Goal: Task Accomplishment & Management: Complete application form

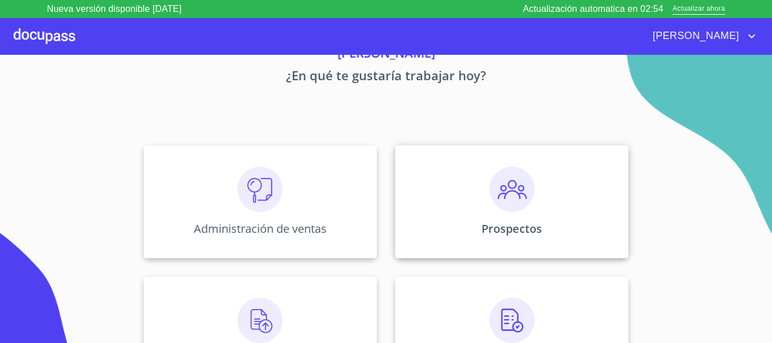
scroll to position [113, 0]
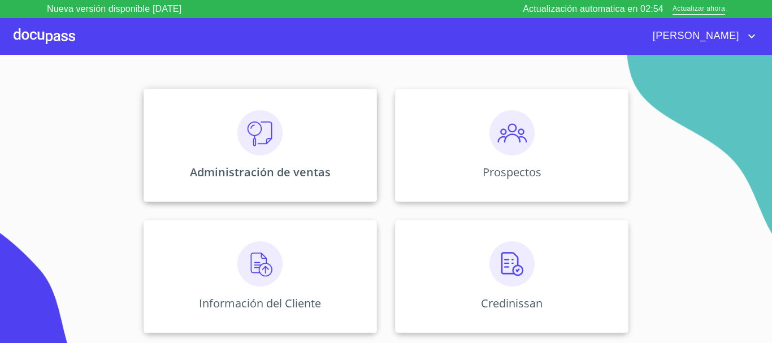
click at [315, 158] on div "Administración de ventas" at bounding box center [259, 145] width 233 height 113
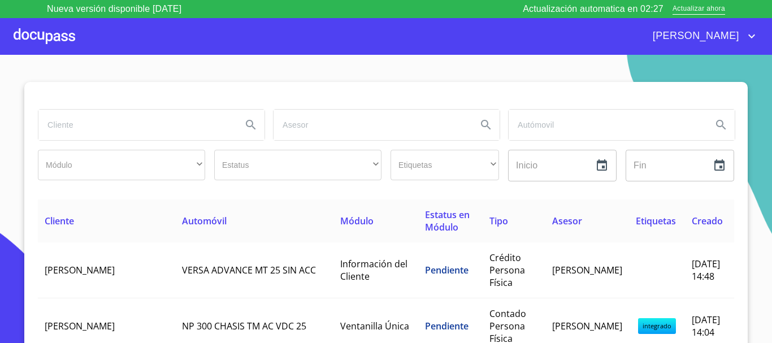
click at [193, 126] on input "search" at bounding box center [135, 125] width 194 height 31
type input "c"
type input "[PERSON_NAME] [PERSON_NAME]"
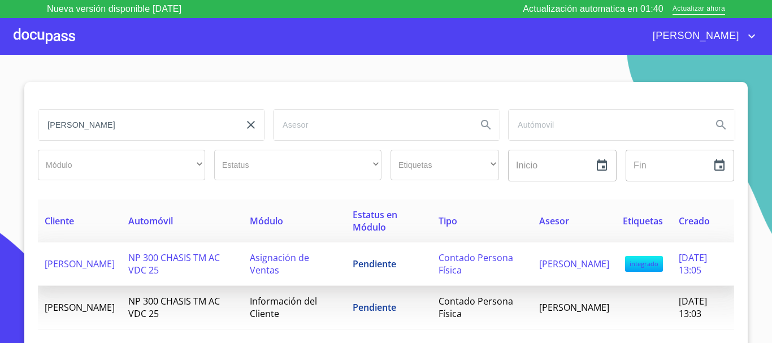
click at [308, 252] on span "Asignación de Ventas" at bounding box center [279, 263] width 59 height 25
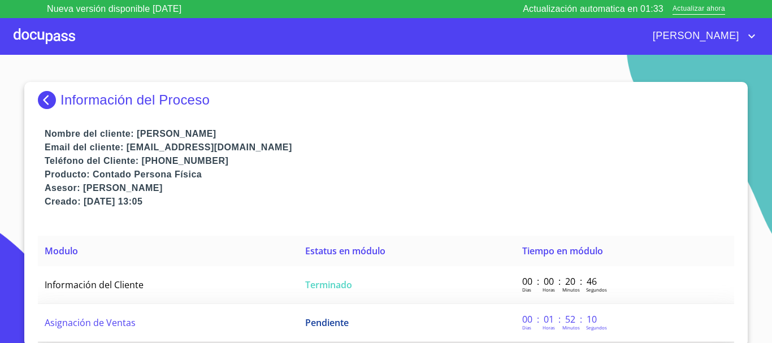
click at [320, 330] on td "Pendiente" at bounding box center [406, 323] width 217 height 38
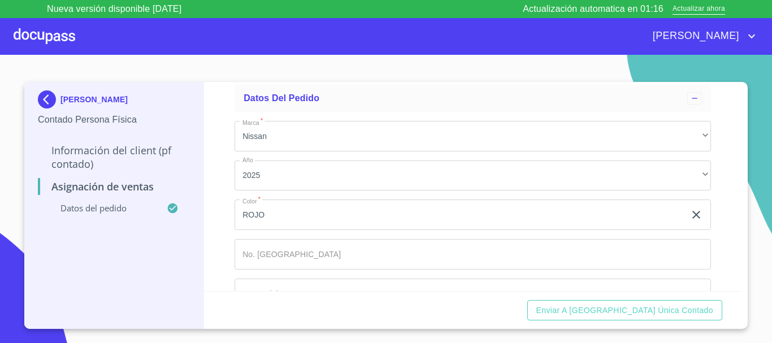
scroll to position [94, 0]
click at [114, 203] on p "Datos del pedido" at bounding box center [102, 207] width 129 height 11
click at [170, 206] on icon at bounding box center [172, 208] width 10 height 10
click at [116, 184] on p "Asignación de Ventas" at bounding box center [114, 187] width 152 height 14
click at [97, 94] on div "[PERSON_NAME] [PERSON_NAME]" at bounding box center [114, 101] width 152 height 23
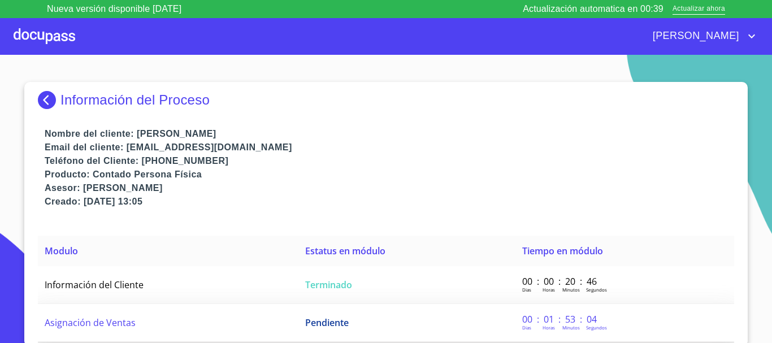
click at [461, 320] on td "Pendiente" at bounding box center [406, 323] width 217 height 38
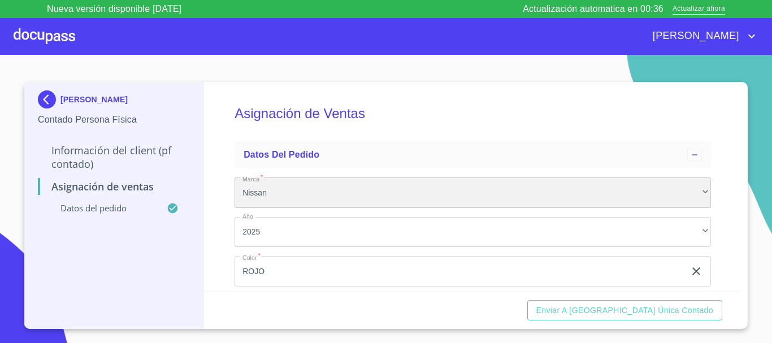
click at [454, 200] on div "Nissan" at bounding box center [472, 192] width 476 height 31
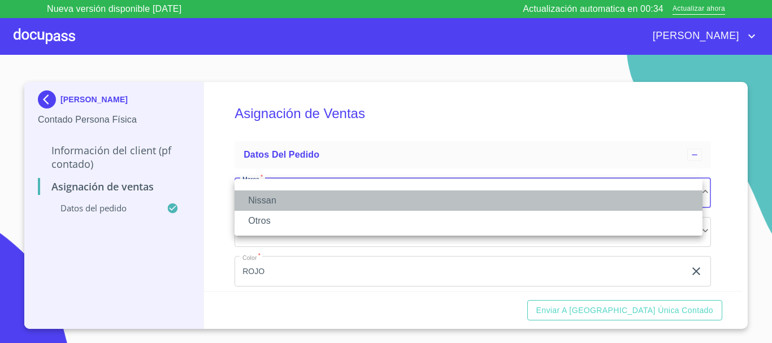
click at [408, 202] on li "Nissan" at bounding box center [468, 200] width 468 height 20
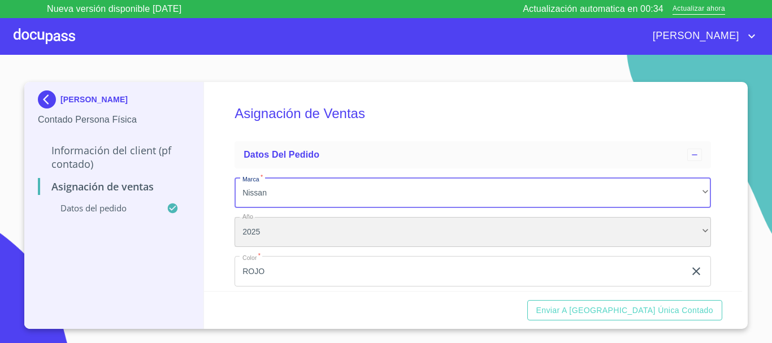
click at [416, 230] on div "2025" at bounding box center [472, 232] width 476 height 31
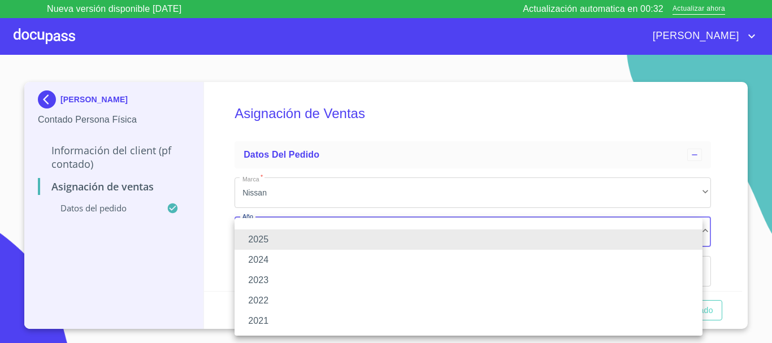
click at [373, 242] on li "2025" at bounding box center [468, 239] width 468 height 20
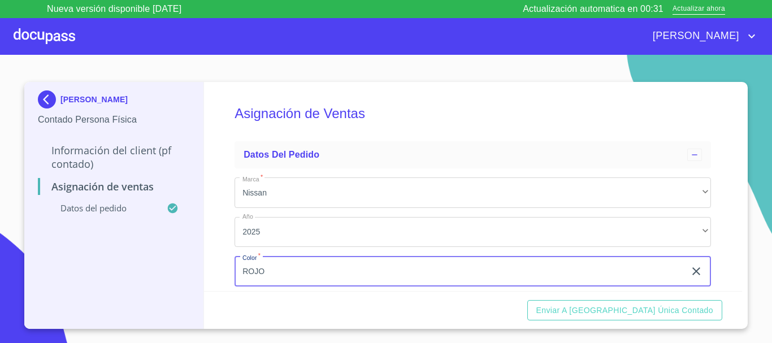
click at [370, 271] on input "ROJO" at bounding box center [459, 271] width 450 height 31
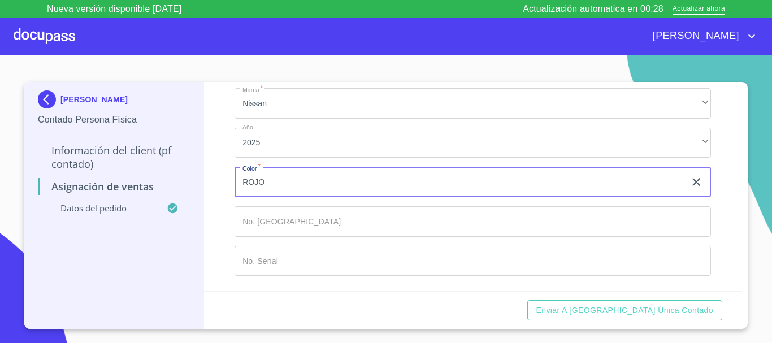
scroll to position [94, 0]
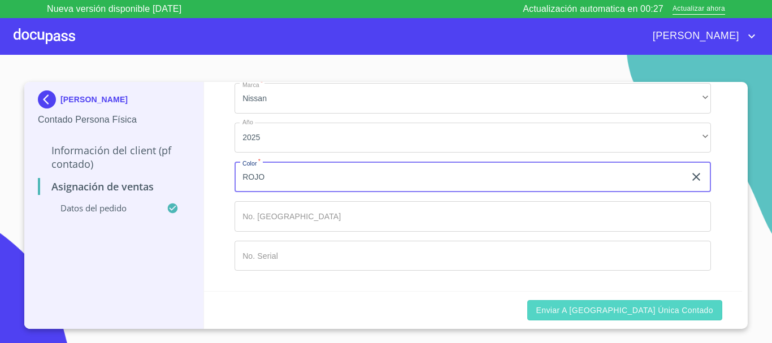
click at [651, 314] on span "Enviar a [GEOGRAPHIC_DATA] única contado" at bounding box center [624, 310] width 177 height 14
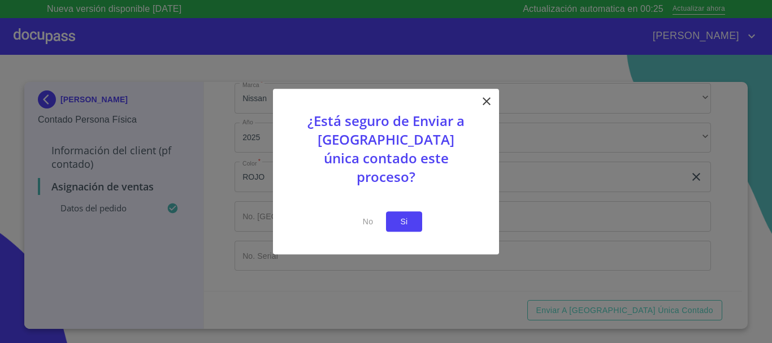
click at [402, 215] on span "Si" at bounding box center [404, 222] width 18 height 14
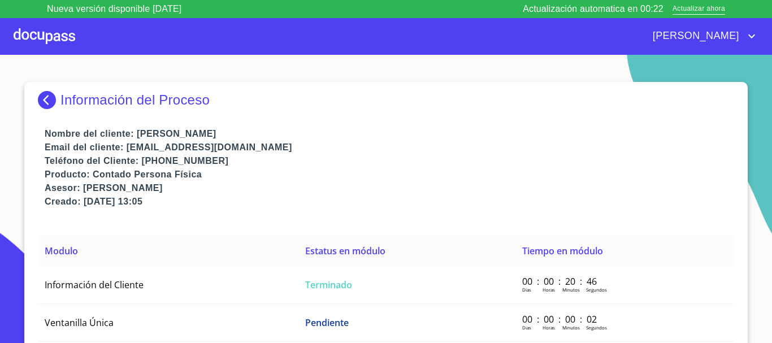
scroll to position [23, 0]
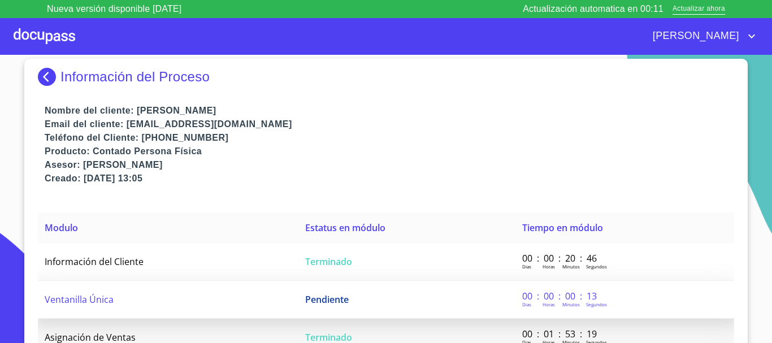
click at [118, 295] on td "Ventanilla Única" at bounding box center [168, 300] width 260 height 38
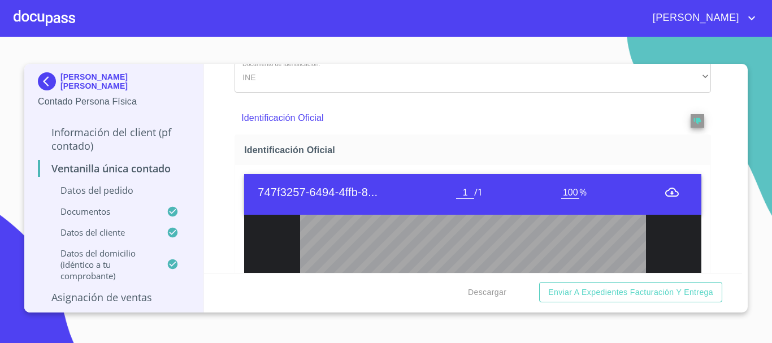
scroll to position [155, 0]
click at [475, 188] on span "/ 1" at bounding box center [478, 192] width 8 height 12
click at [484, 195] on div "1 / 1" at bounding box center [508, 192] width 105 height 13
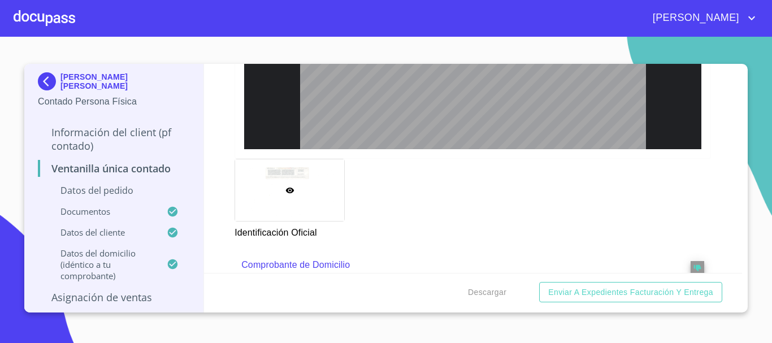
scroll to position [734, 0]
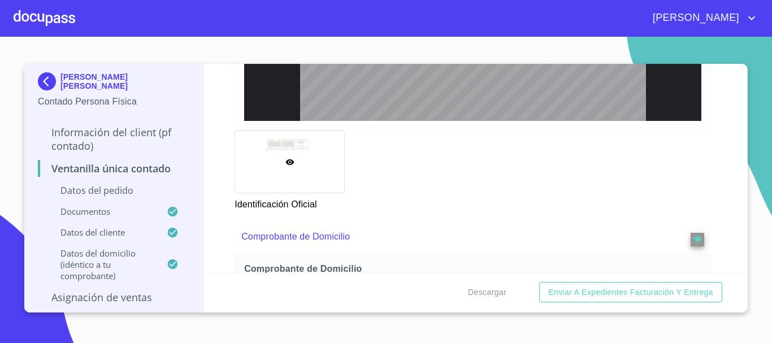
click at [287, 164] on icon at bounding box center [289, 162] width 8 height 6
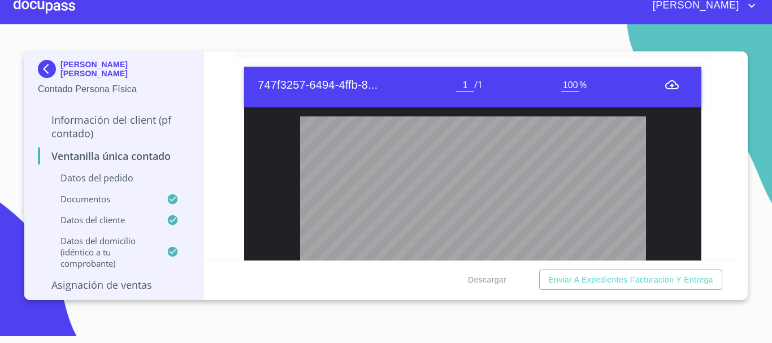
scroll to position [433, 0]
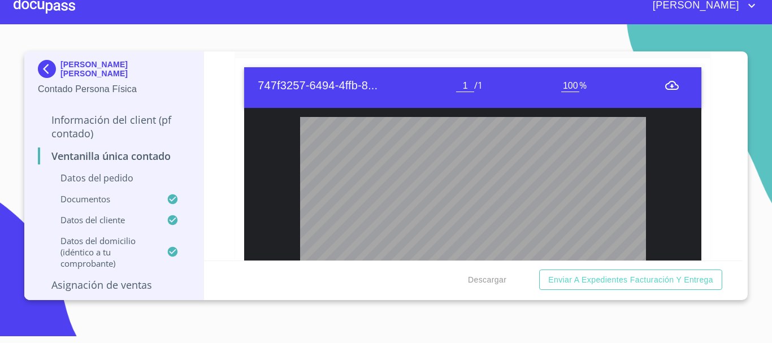
click at [59, 2] on div at bounding box center [45, 6] width 62 height 36
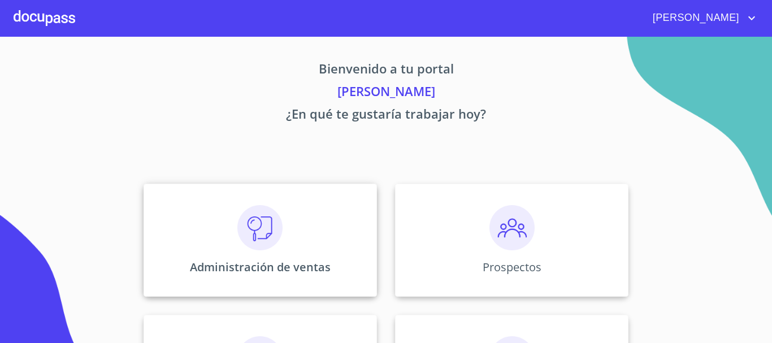
click at [259, 245] on img at bounding box center [259, 227] width 45 height 45
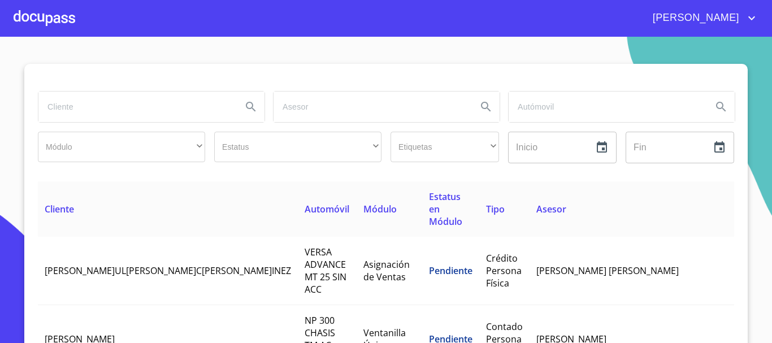
click at [160, 104] on input "search" at bounding box center [135, 107] width 194 height 31
type input "[PERSON_NAME] [PERSON_NAME]"
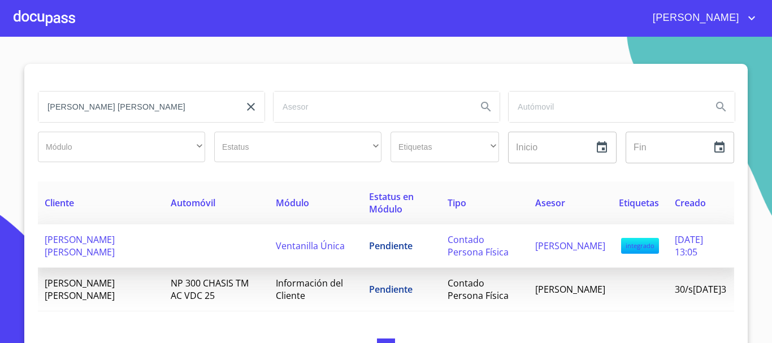
click at [169, 243] on td at bounding box center [216, 246] width 105 height 44
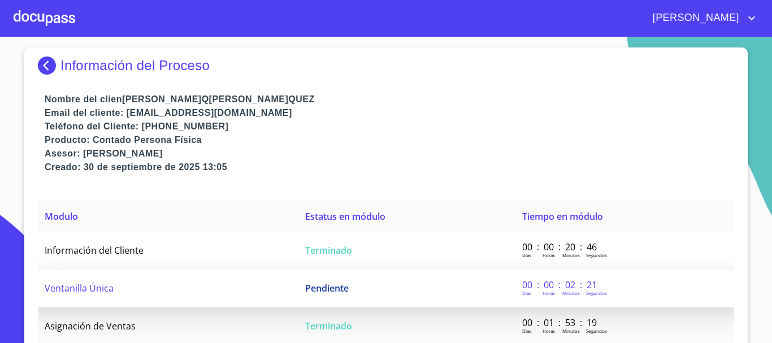
scroll to position [23, 0]
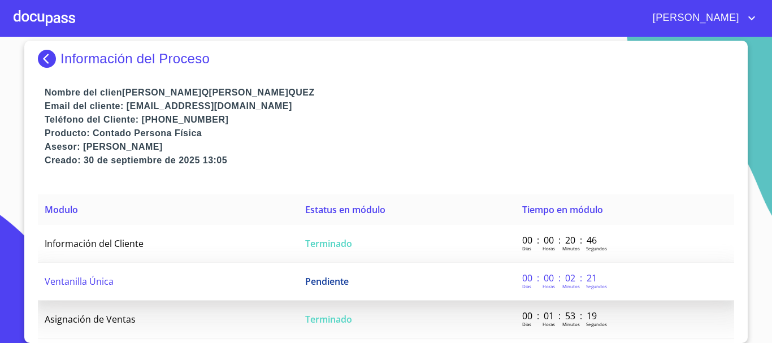
click at [333, 282] on span "Pendiente" at bounding box center [327, 281] width 44 height 12
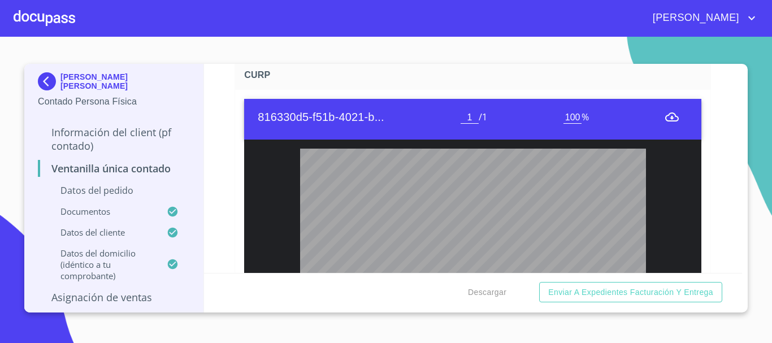
scroll to position [1469, 0]
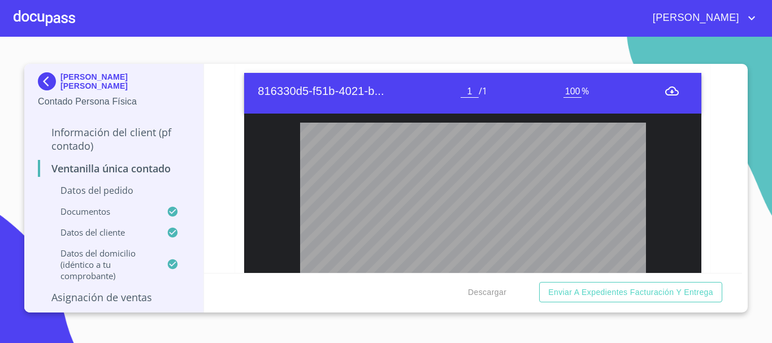
click at [484, 97] on span "/ 1" at bounding box center [483, 91] width 8 height 12
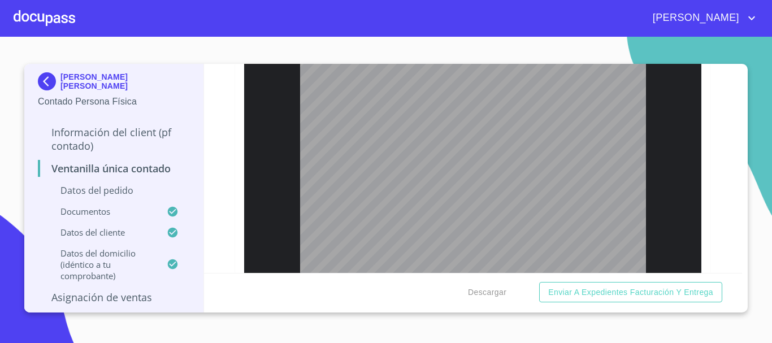
scroll to position [611, 0]
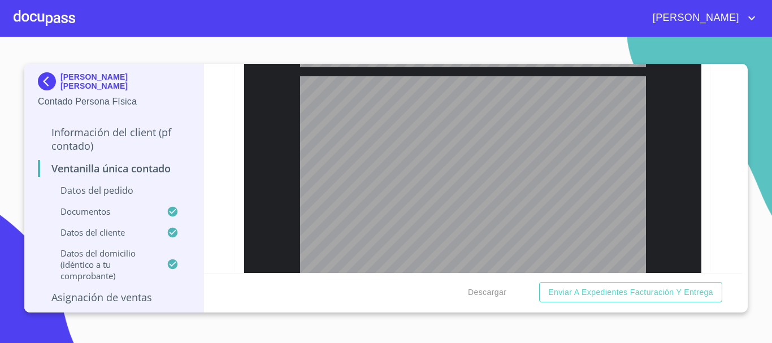
type input "1"
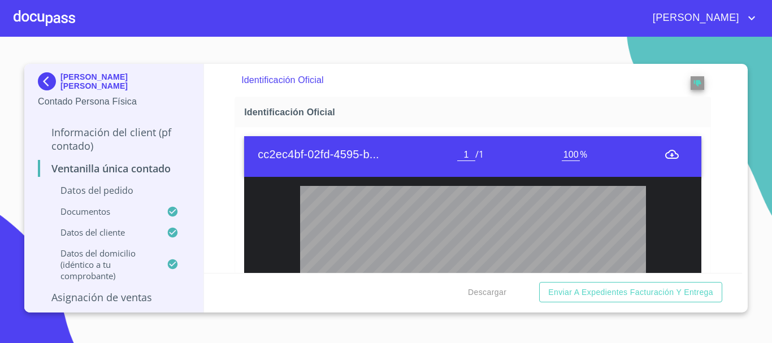
scroll to position [395, 0]
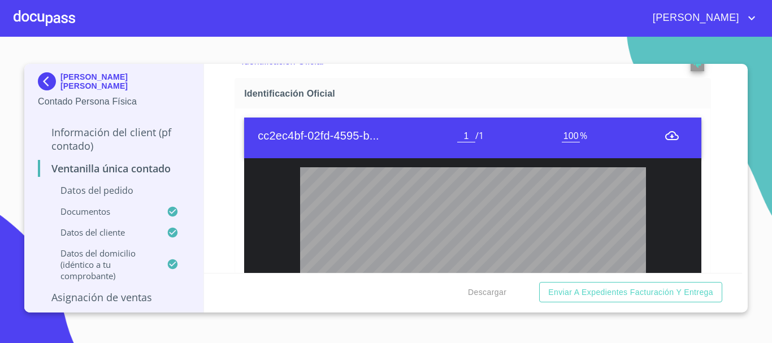
click at [376, 93] on span "Identificación Oficial" at bounding box center [475, 94] width 462 height 12
click at [31, 18] on div at bounding box center [45, 18] width 62 height 36
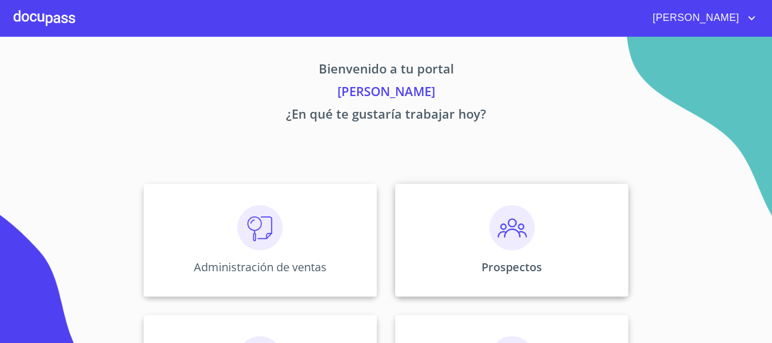
click at [481, 229] on div "Prospectos" at bounding box center [511, 240] width 233 height 113
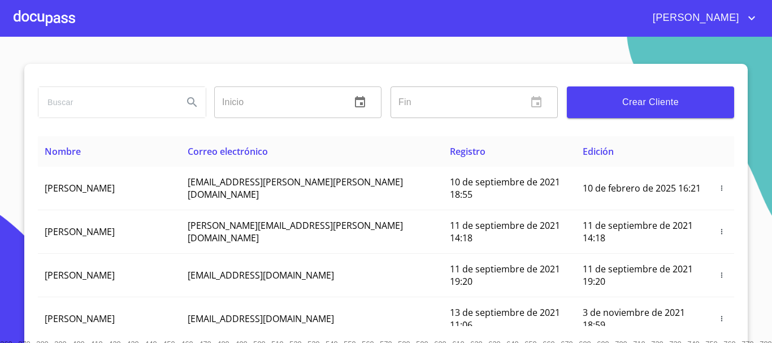
click at [137, 94] on input "search" at bounding box center [106, 102] width 136 height 31
type input "[PERSON_NAME] [PERSON_NAME]"
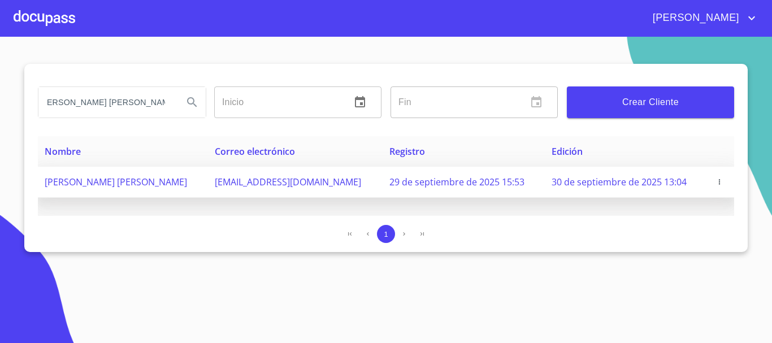
click at [715, 182] on icon "button" at bounding box center [719, 182] width 8 height 8
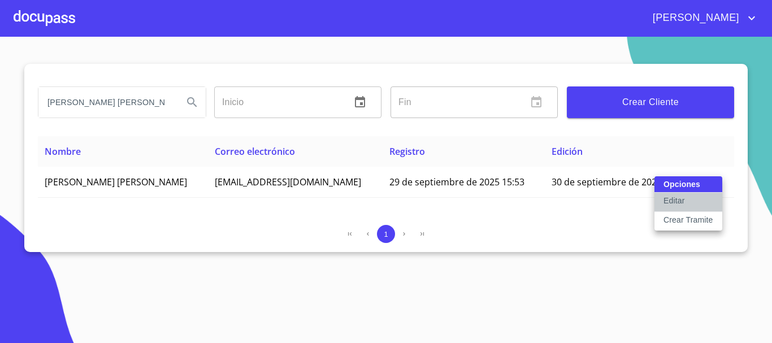
click at [710, 197] on button "Editar" at bounding box center [688, 202] width 68 height 19
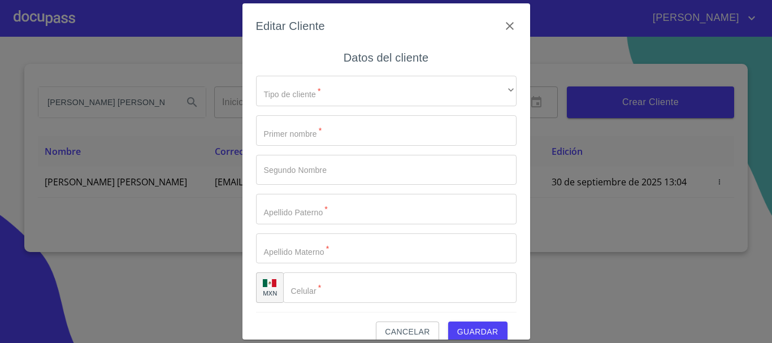
type input "[PERSON_NAME]"
type input "[PERSON_NAME]QUEZ"
type input "[PHONE_NUMBER]"
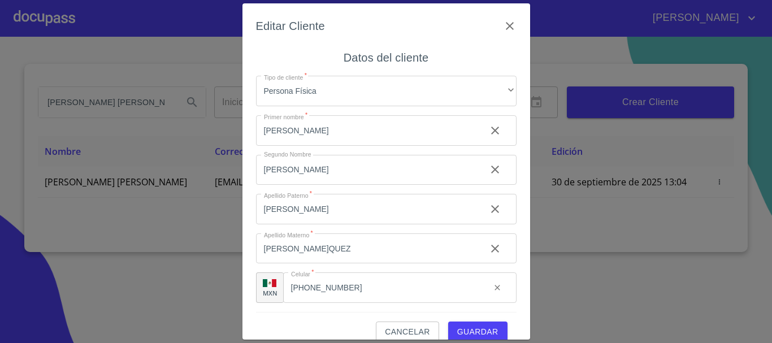
click at [485, 330] on span "Guardar" at bounding box center [477, 332] width 41 height 14
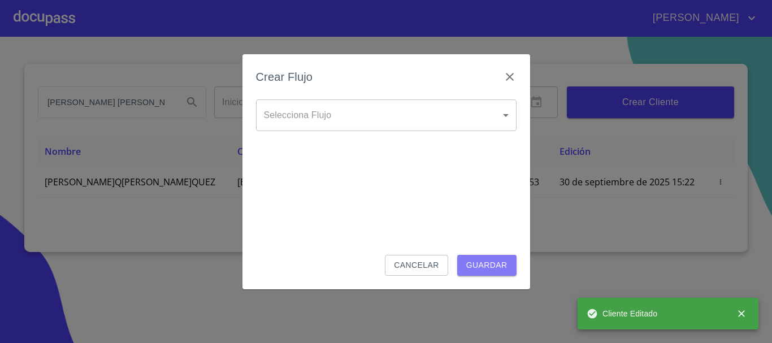
click at [488, 261] on span "Guardar" at bounding box center [486, 265] width 41 height 14
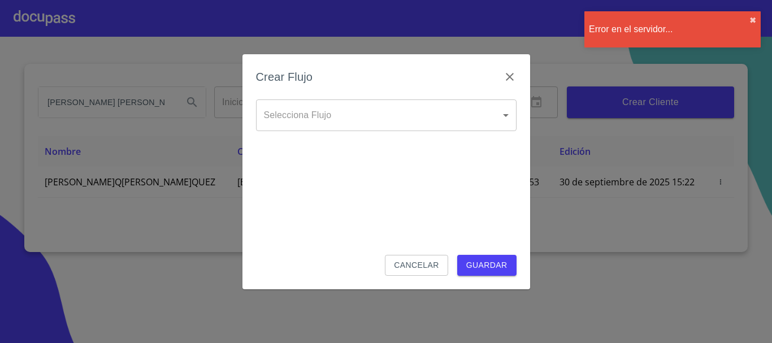
click at [757, 21] on div "Error en el servidor... ✖︎" at bounding box center [672, 29] width 176 height 36
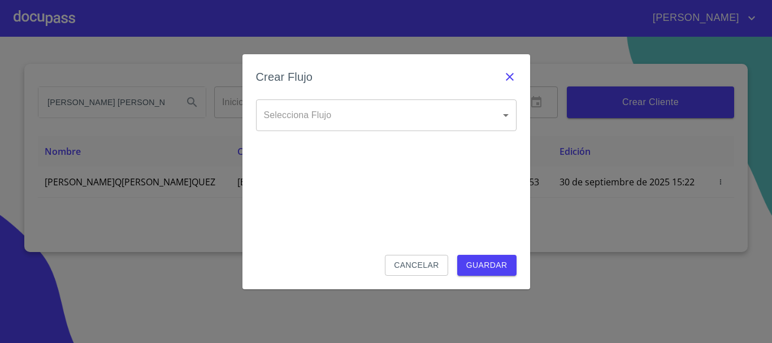
click at [506, 76] on icon "button" at bounding box center [510, 77] width 14 height 14
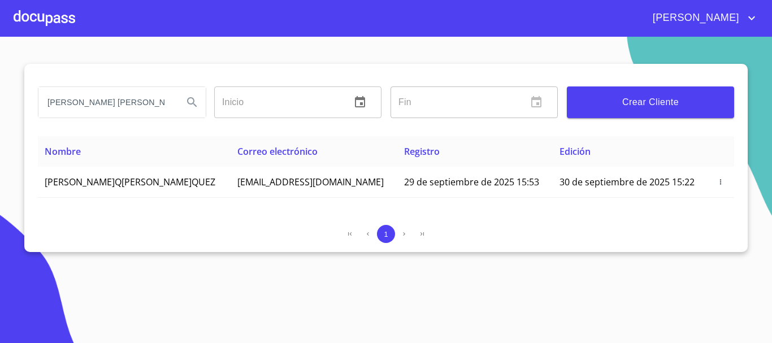
click at [51, 19] on div at bounding box center [45, 18] width 62 height 36
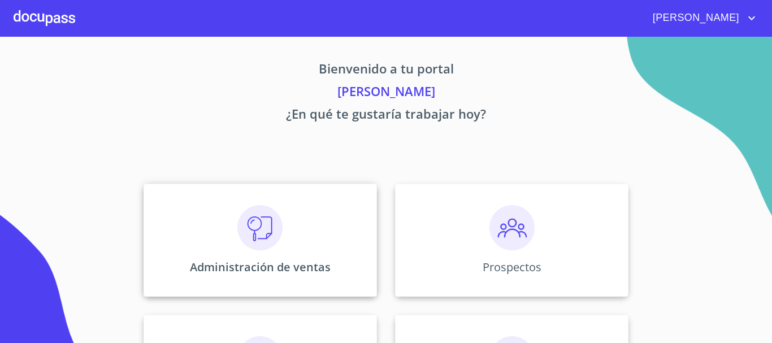
click at [228, 227] on div "Administración de ventas" at bounding box center [259, 240] width 233 height 113
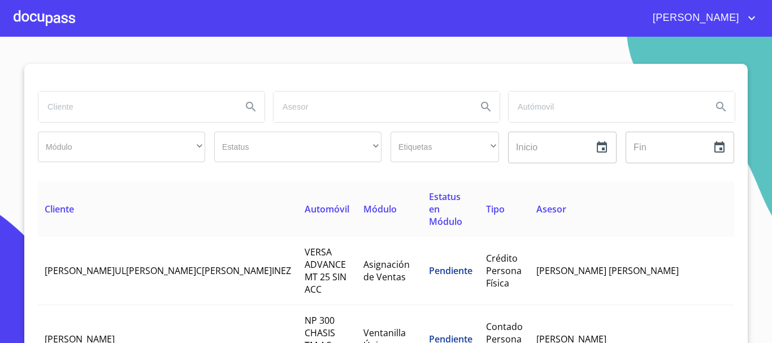
click at [227, 108] on input "search" at bounding box center [135, 107] width 194 height 31
type input "[PERSON_NAME] [PERSON_NAME]"
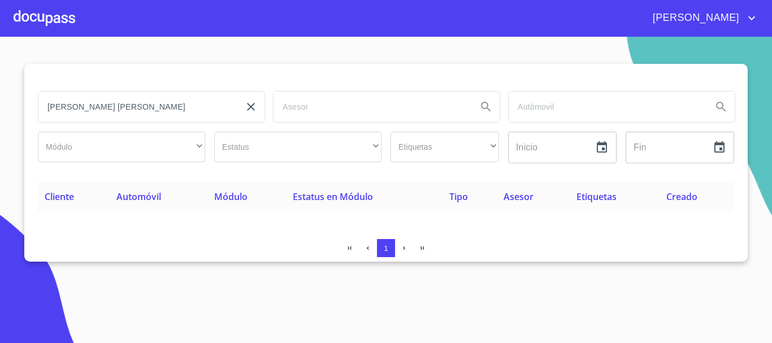
click at [212, 110] on input "[PERSON_NAME] [PERSON_NAME]" at bounding box center [135, 107] width 194 height 31
click at [64, 21] on div at bounding box center [45, 18] width 62 height 36
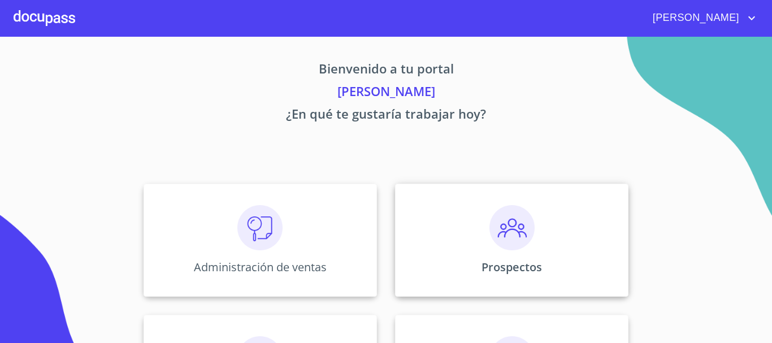
click at [513, 253] on div "Prospectos" at bounding box center [511, 240] width 233 height 113
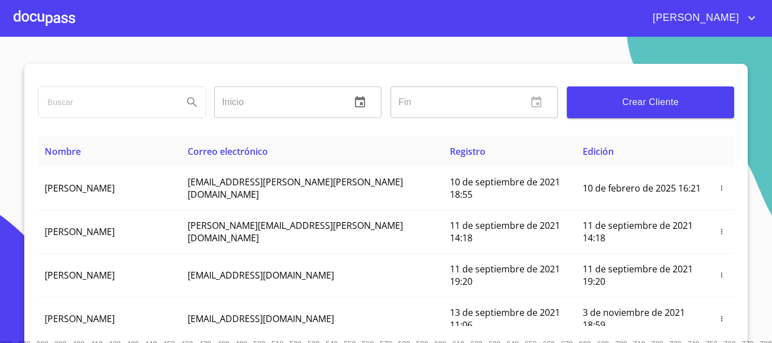
click at [149, 112] on input "search" at bounding box center [106, 102] width 136 height 31
type input "[PERSON_NAME] [PERSON_NAME]"
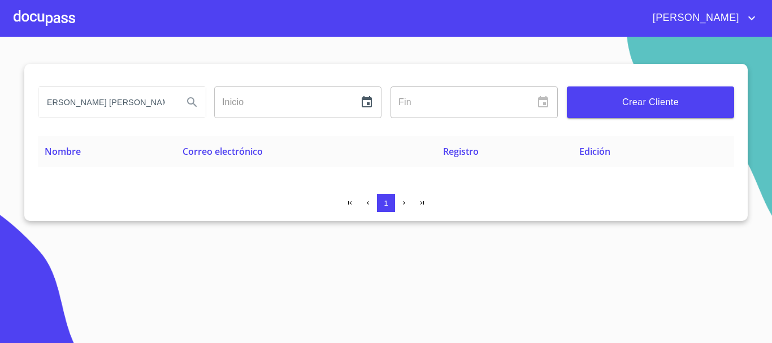
click at [648, 108] on span "Crear Cliente" at bounding box center [650, 102] width 149 height 16
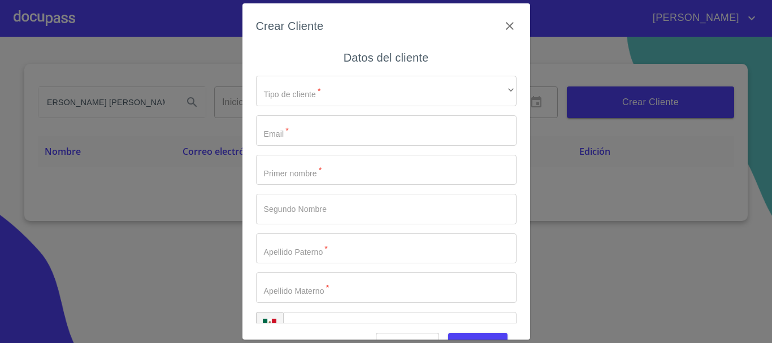
scroll to position [0, 0]
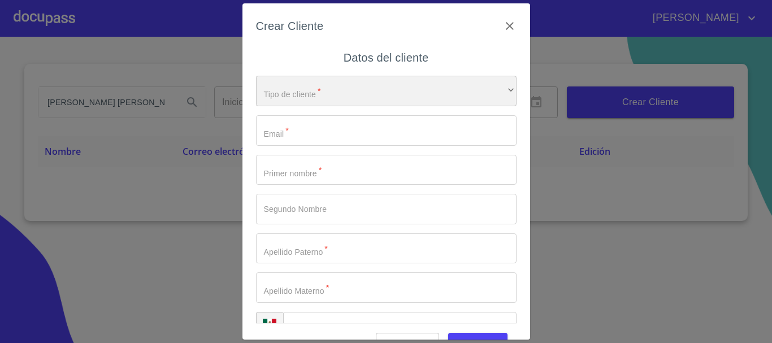
click at [489, 89] on div "​" at bounding box center [386, 91] width 260 height 31
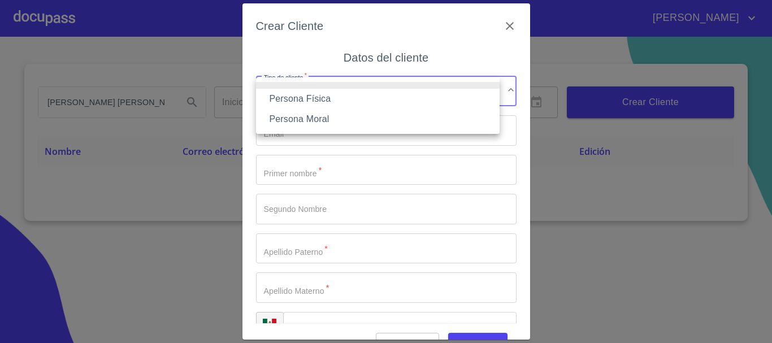
click at [403, 93] on li "Persona Física" at bounding box center [377, 99] width 243 height 20
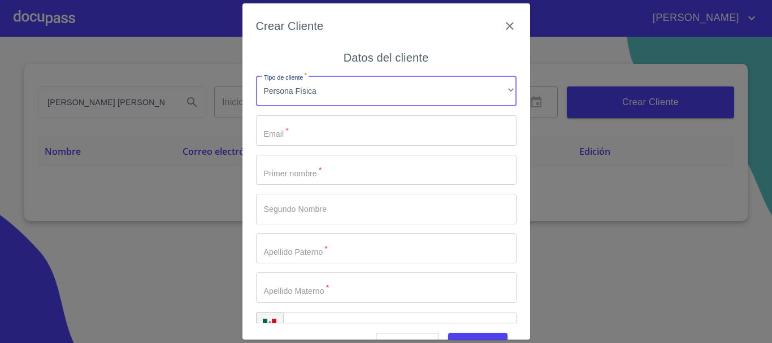
click at [405, 127] on input "Tipo de cliente   *" at bounding box center [386, 130] width 260 height 31
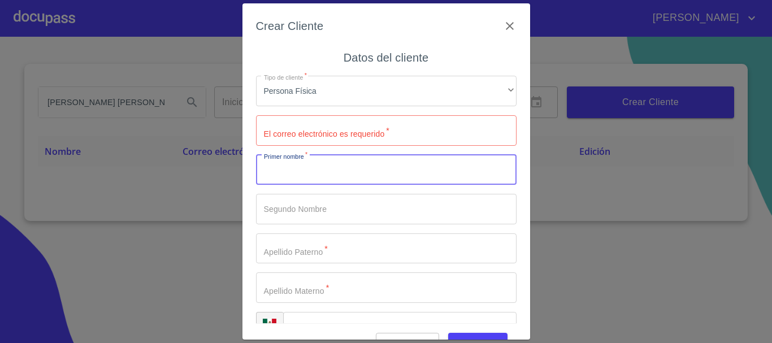
click at [306, 175] on input "Tipo de cliente   *" at bounding box center [386, 170] width 260 height 31
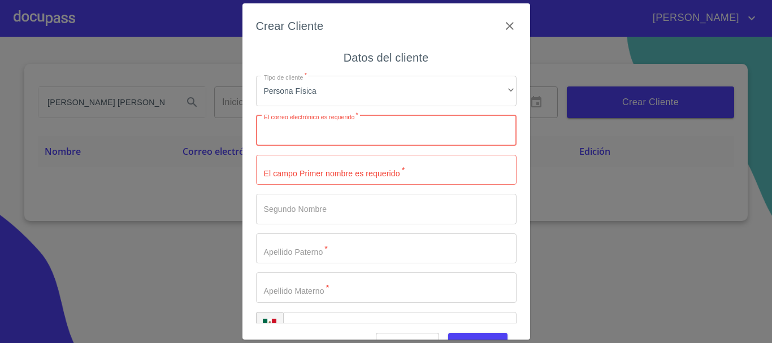
click at [398, 135] on input "Tipo de cliente   *" at bounding box center [386, 130] width 260 height 31
click at [337, 177] on input "Tipo de cliente   *" at bounding box center [386, 170] width 260 height 31
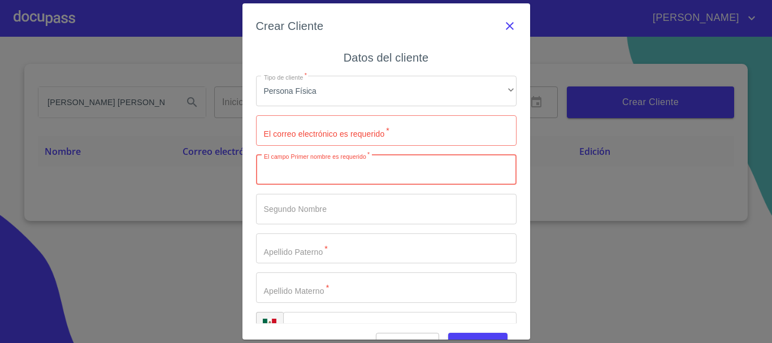
click at [506, 29] on icon "button" at bounding box center [510, 26] width 8 height 8
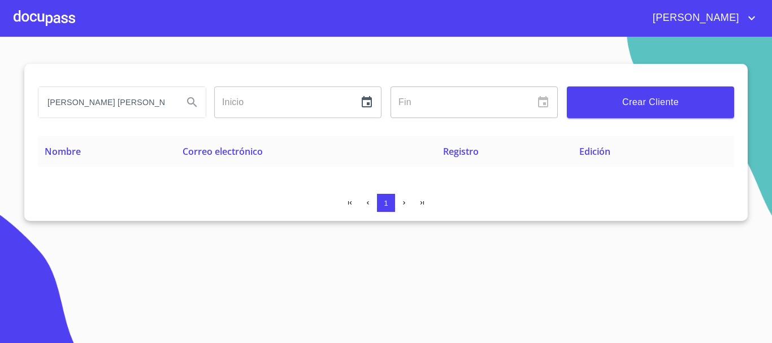
click at [64, 16] on div at bounding box center [45, 18] width 62 height 36
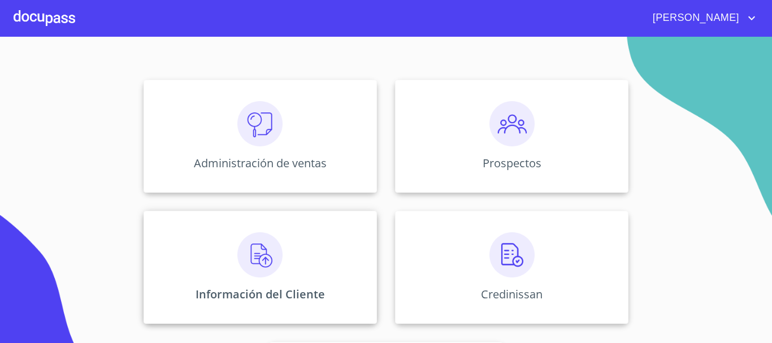
scroll to position [113, 0]
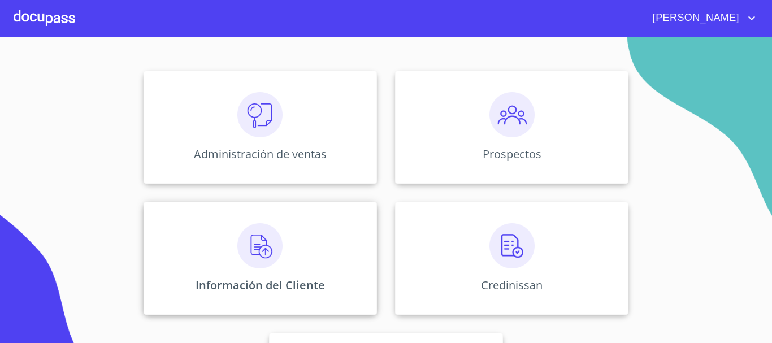
click at [239, 240] on img at bounding box center [259, 245] width 45 height 45
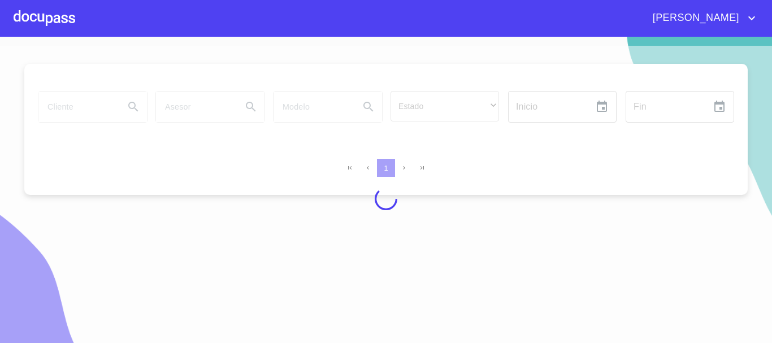
scroll to position [14, 0]
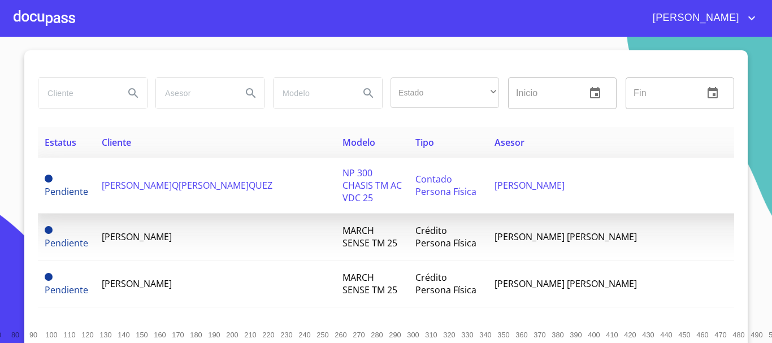
click at [165, 185] on span "[PERSON_NAME]Q[PERSON_NAME]QUEZ" at bounding box center [187, 185] width 171 height 12
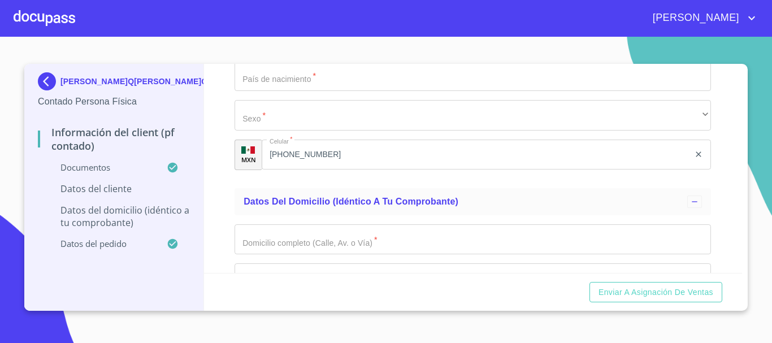
scroll to position [2347, 0]
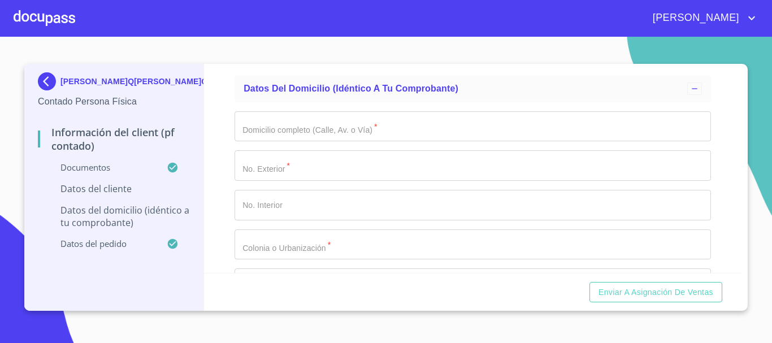
click at [477, 142] on input "Documento de identificación.   *" at bounding box center [472, 126] width 476 height 31
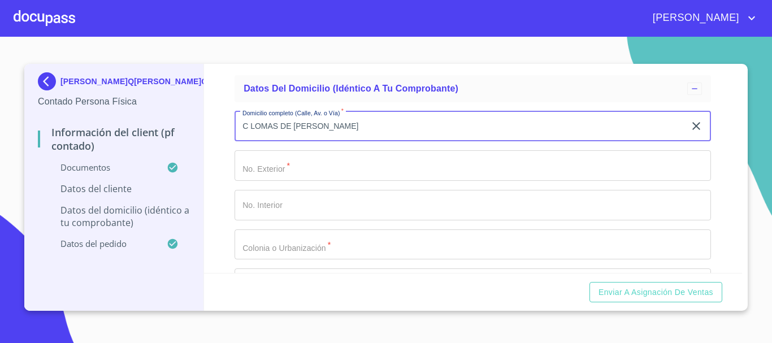
type input "C LOMAS DE [PERSON_NAME]"
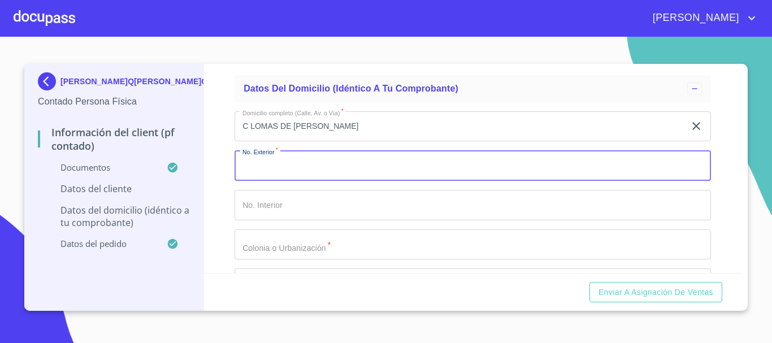
click at [438, 180] on input "Documento de identificación.   *" at bounding box center [472, 165] width 476 height 31
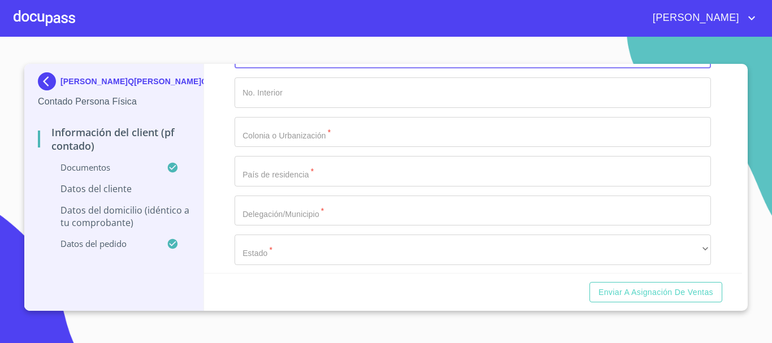
scroll to position [2460, 0]
type input "11"
click at [345, 147] on input "Documento de identificación.   *" at bounding box center [472, 131] width 476 height 31
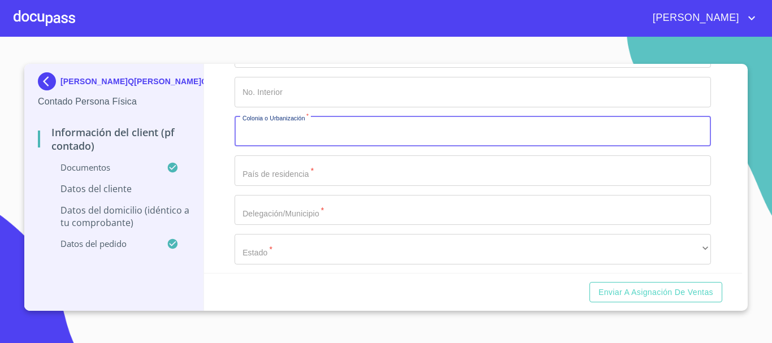
click at [347, 186] on input "Documento de identificación.   *" at bounding box center [472, 170] width 476 height 31
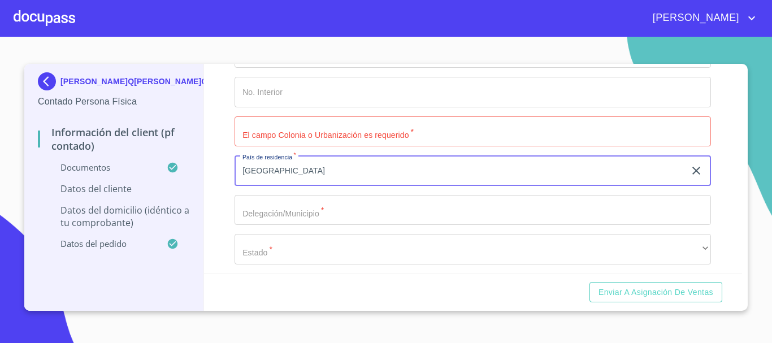
type input "[GEOGRAPHIC_DATA]"
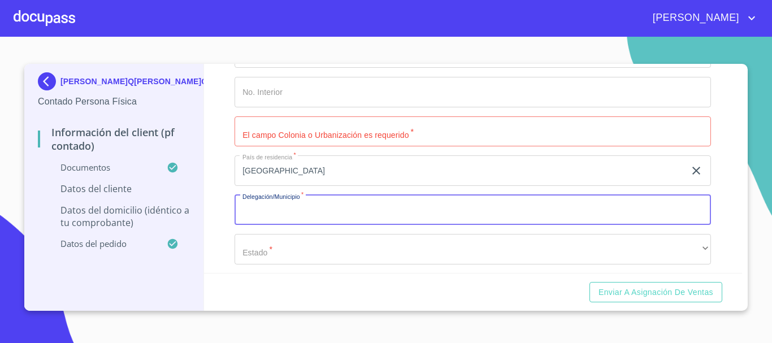
click at [366, 225] on input "Documento de identificación.   *" at bounding box center [472, 210] width 476 height 31
type input "G"
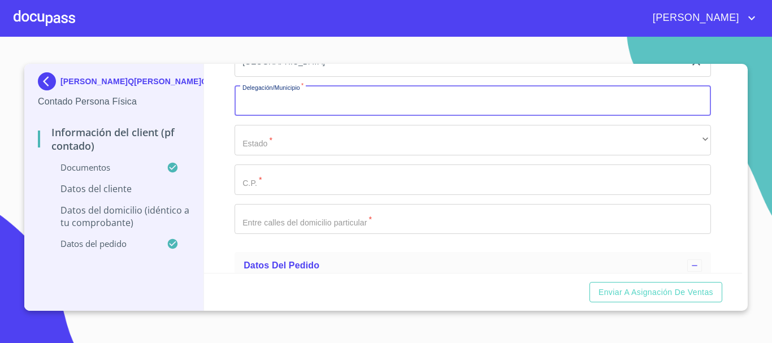
scroll to position [2573, 0]
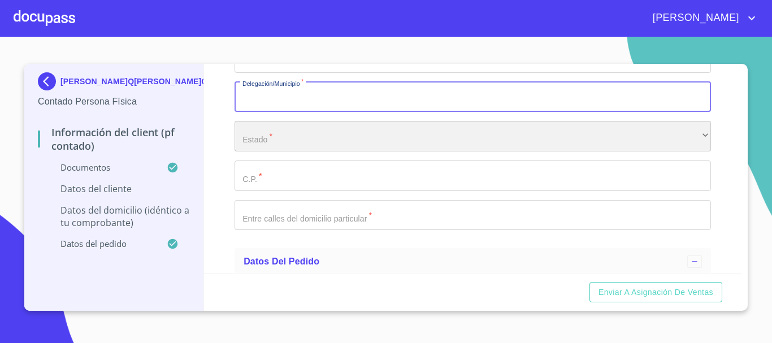
click at [318, 149] on div "​" at bounding box center [472, 136] width 476 height 31
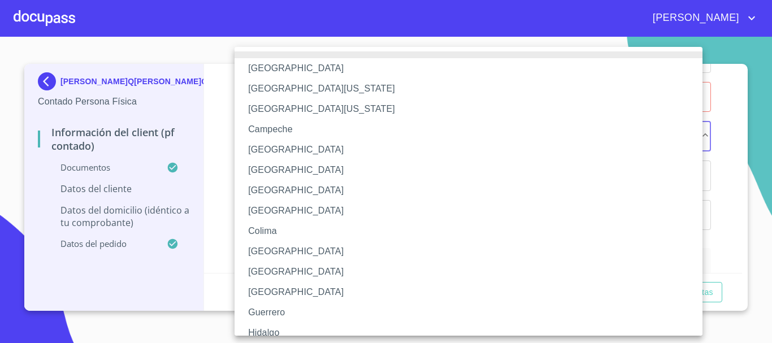
scroll to position [56, 0]
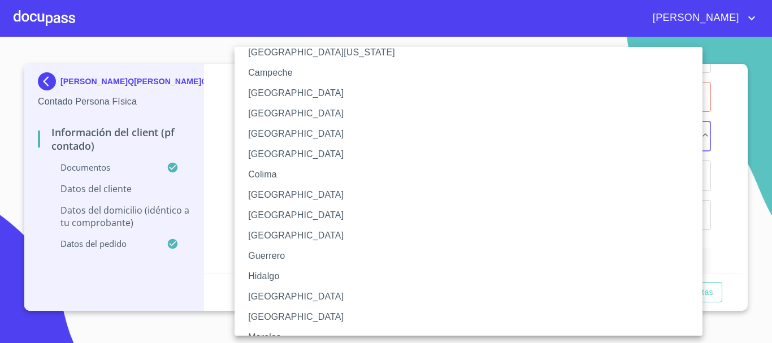
click at [299, 297] on li "[GEOGRAPHIC_DATA]" at bounding box center [472, 296] width 476 height 20
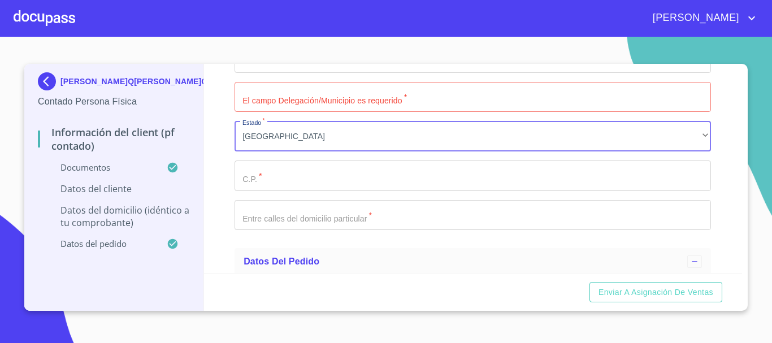
click at [277, 191] on input "Documento de identificación.   *" at bounding box center [472, 175] width 476 height 31
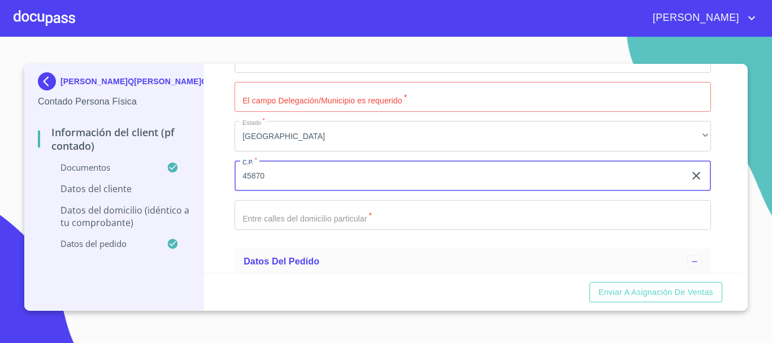
type input "45870"
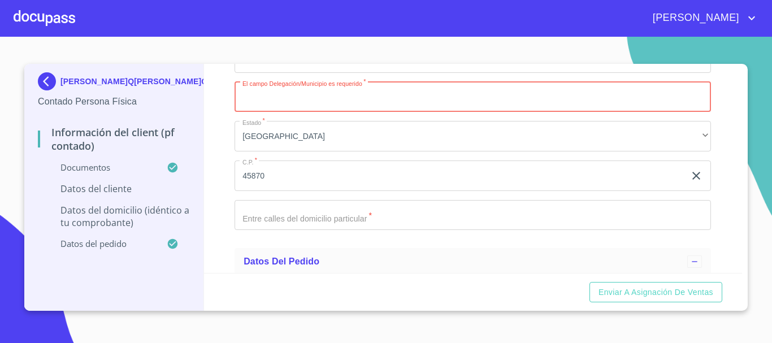
click at [412, 109] on input "Documento de identificación.   *" at bounding box center [472, 97] width 476 height 31
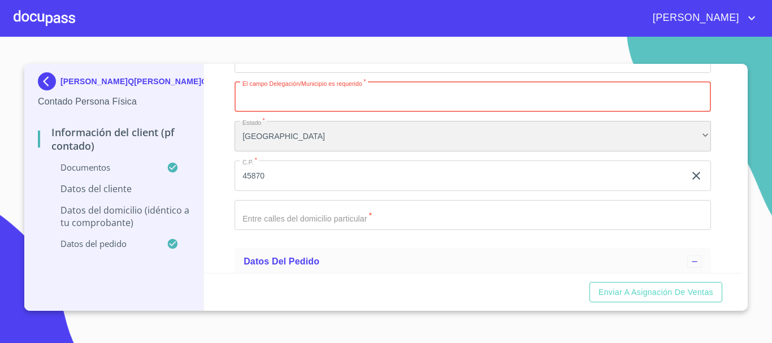
click at [340, 151] on div "[GEOGRAPHIC_DATA]" at bounding box center [472, 136] width 476 height 31
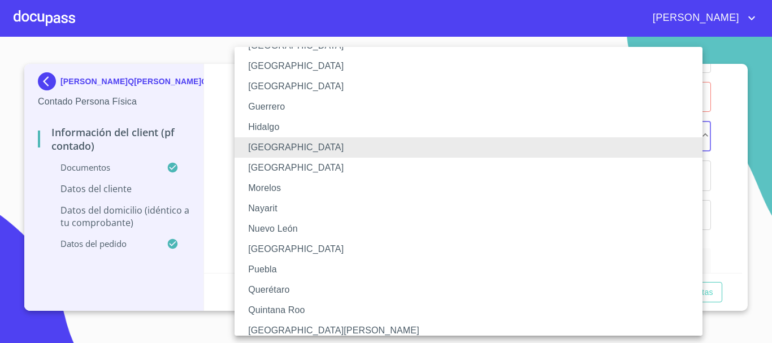
scroll to position [226, 0]
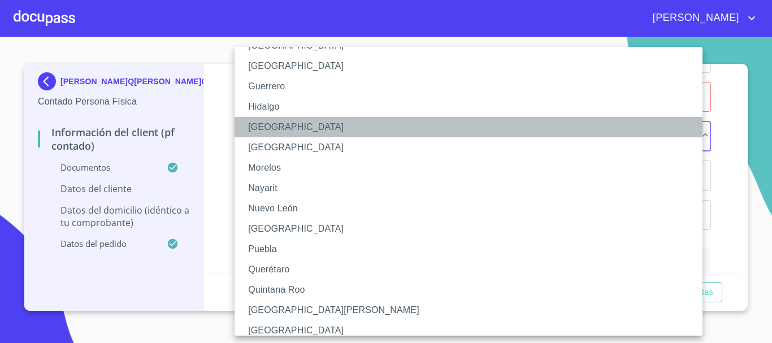
click at [345, 128] on li "[GEOGRAPHIC_DATA]" at bounding box center [472, 127] width 476 height 20
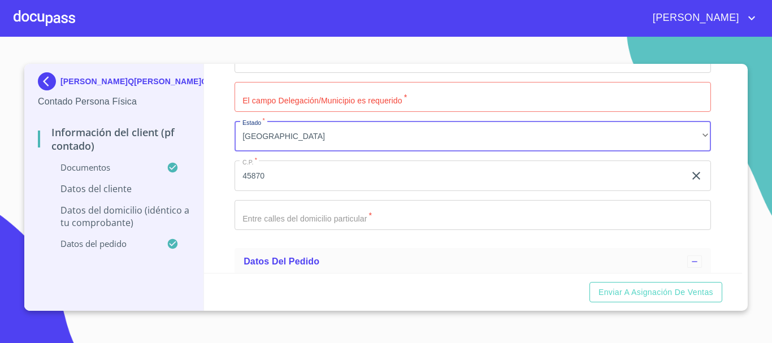
click at [417, 108] on input "Documento de identificación.   *" at bounding box center [472, 97] width 476 height 31
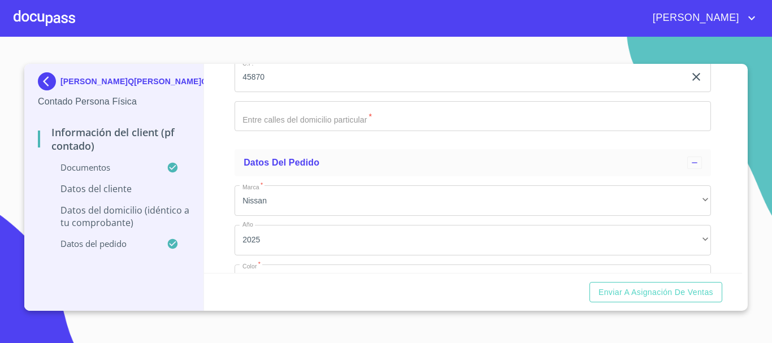
scroll to position [2686, 0]
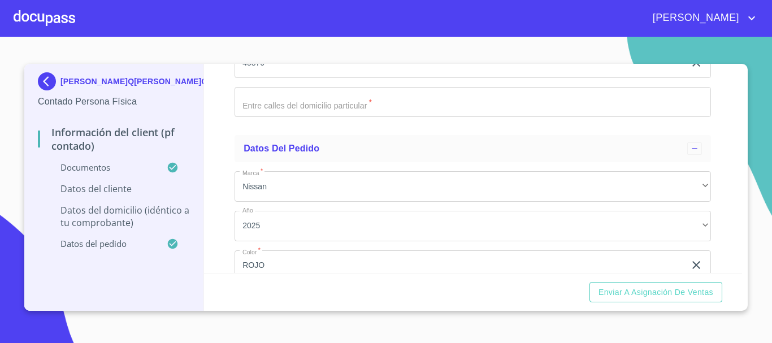
type input "[GEOGRAPHIC_DATA]"
click at [368, 118] on input "Documento de identificación.   *" at bounding box center [472, 102] width 476 height 31
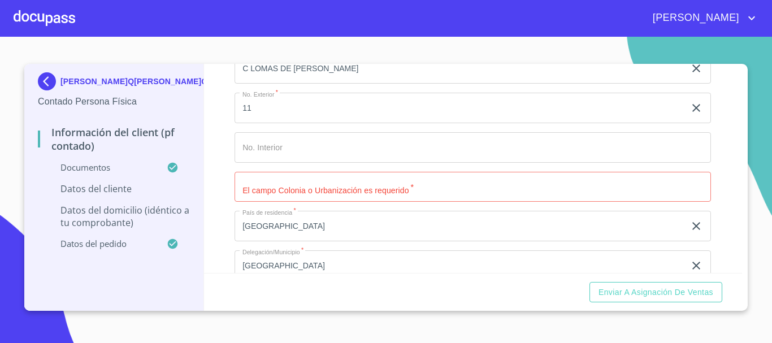
scroll to position [2404, 0]
type input "CERRADA"
click at [386, 198] on input "Documento de identificación.   *" at bounding box center [472, 188] width 476 height 31
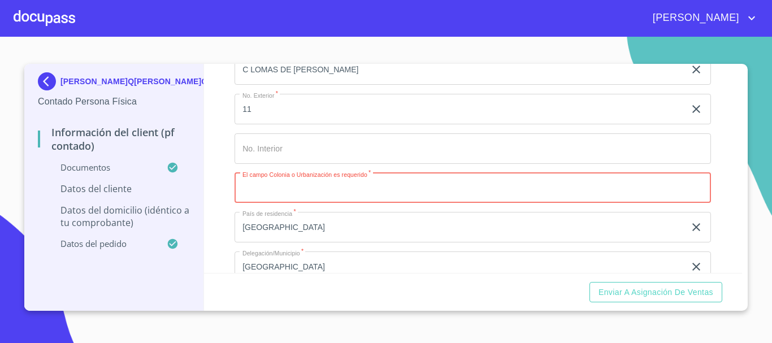
click at [269, 163] on input "Documento de identificación.   *" at bounding box center [472, 148] width 476 height 31
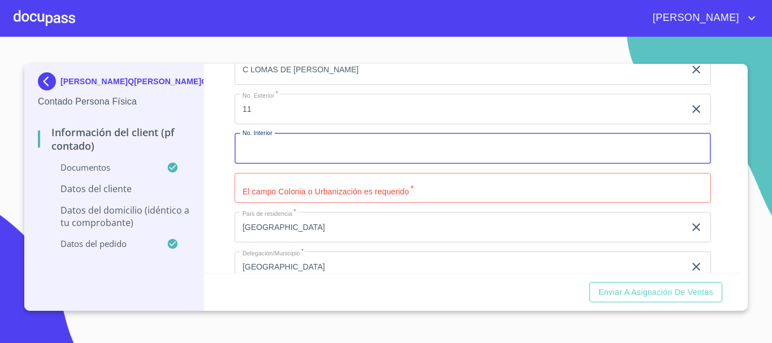
click at [410, 203] on input "Documento de identificación.   *" at bounding box center [472, 188] width 476 height 31
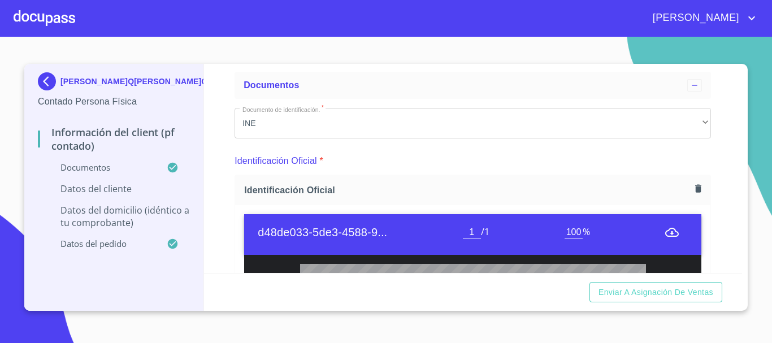
scroll to position [113, 0]
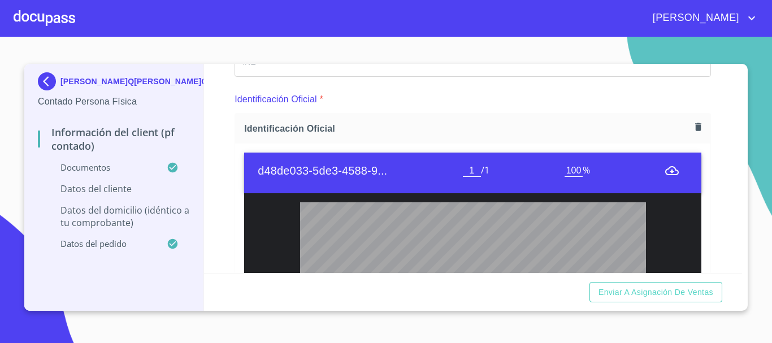
type input "LAS LOMAS"
click at [485, 167] on span "/ 1" at bounding box center [485, 170] width 8 height 12
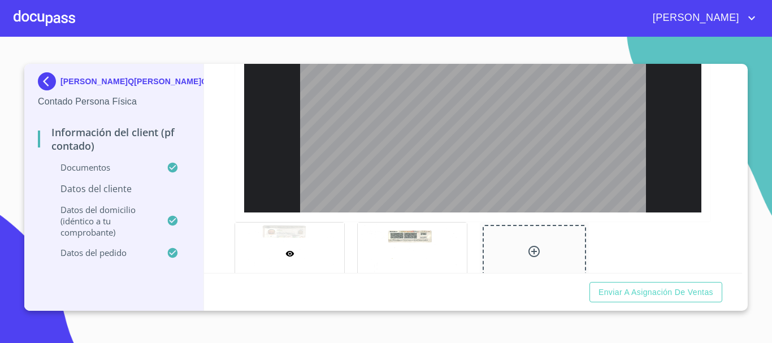
scroll to position [565, 0]
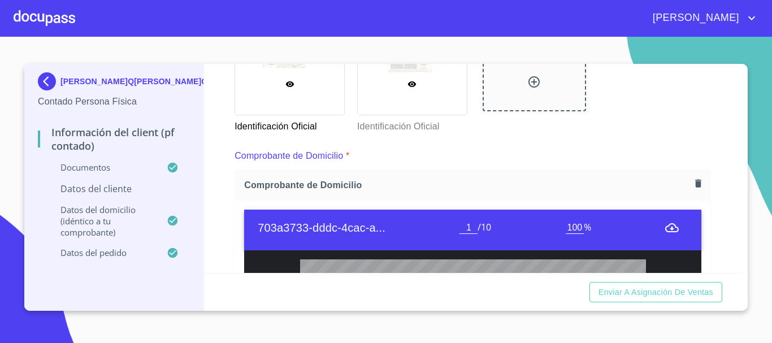
click at [397, 102] on div at bounding box center [412, 84] width 109 height 62
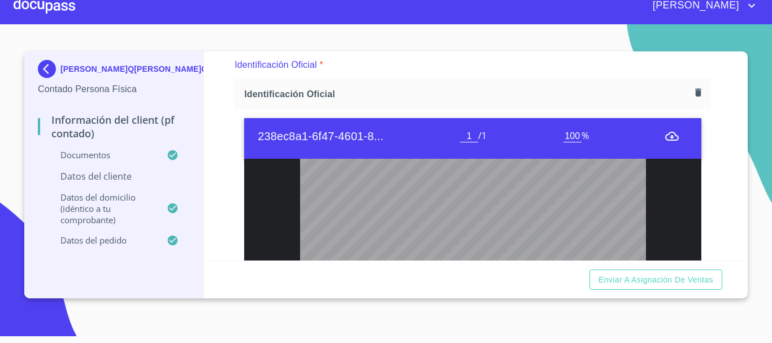
scroll to position [155, 0]
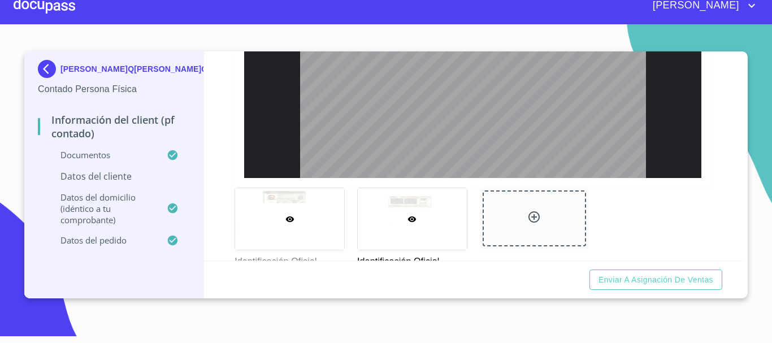
click at [280, 210] on div at bounding box center [289, 219] width 109 height 62
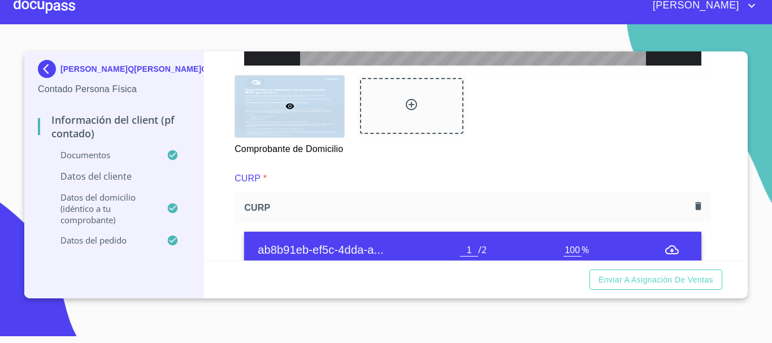
scroll to position [1321, 0]
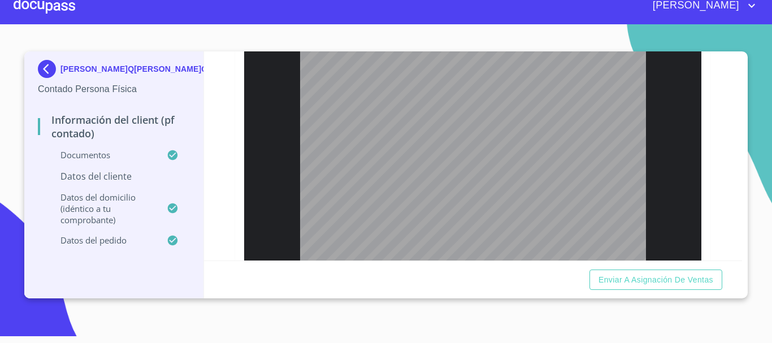
type input "2"
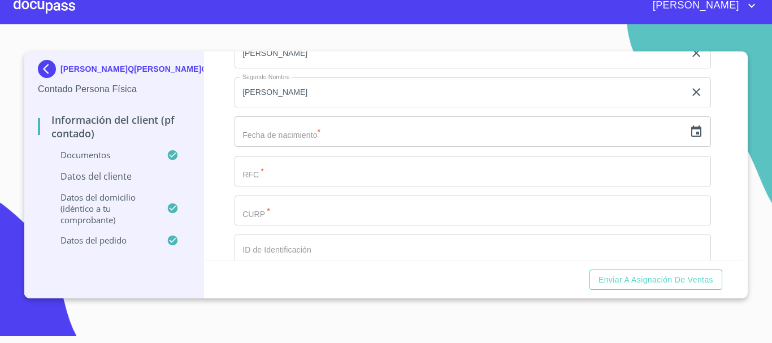
scroll to position [2799, 0]
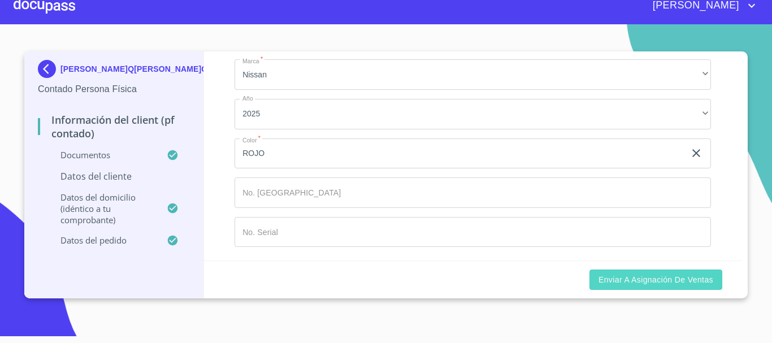
click at [671, 284] on span "Enviar a Asignación de Ventas" at bounding box center [655, 280] width 115 height 14
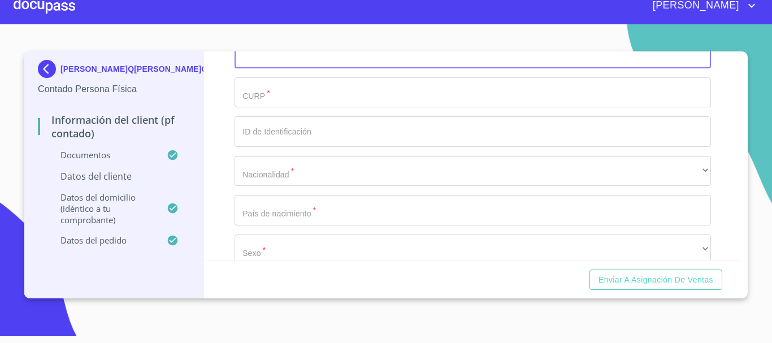
click at [502, 68] on input "Documento de identificación.   *" at bounding box center [472, 53] width 476 height 31
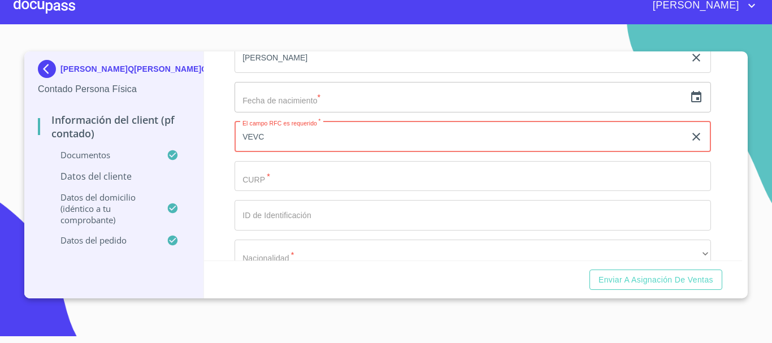
scroll to position [2031, 0]
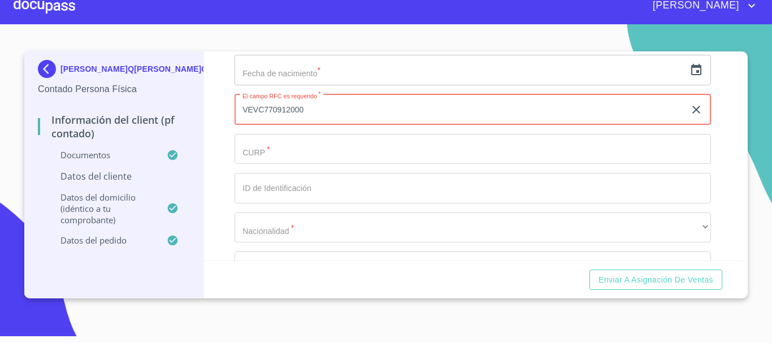
click at [693, 77] on icon "button" at bounding box center [696, 70] width 14 height 14
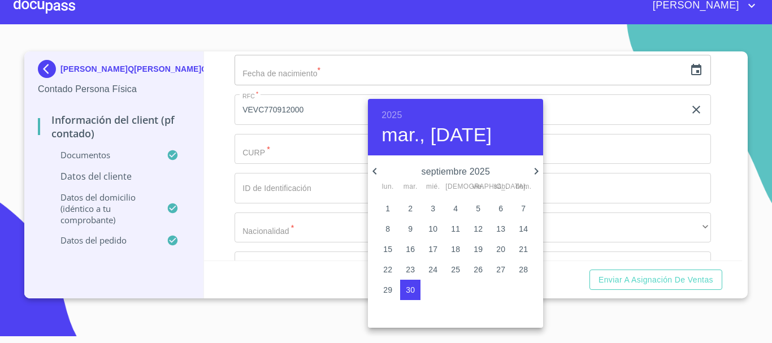
click at [333, 122] on div at bounding box center [386, 171] width 772 height 343
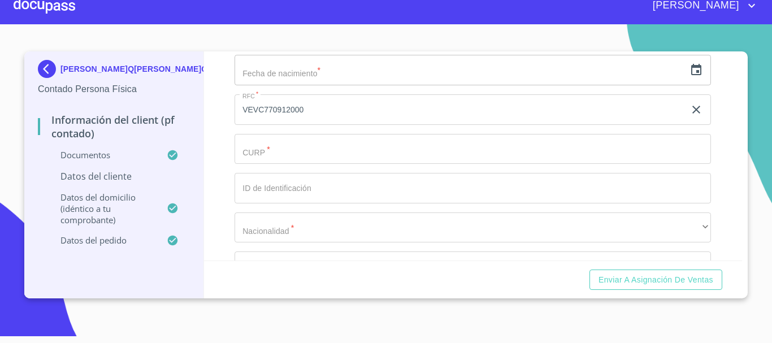
click at [338, 125] on input "VEVC770912000" at bounding box center [459, 109] width 450 height 31
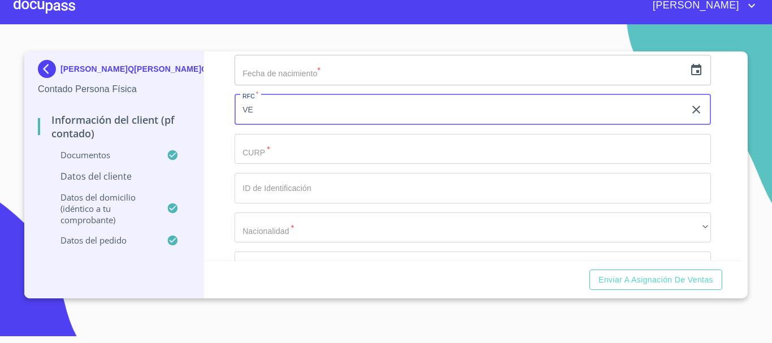
type input "V"
type input "VEVC770912F78"
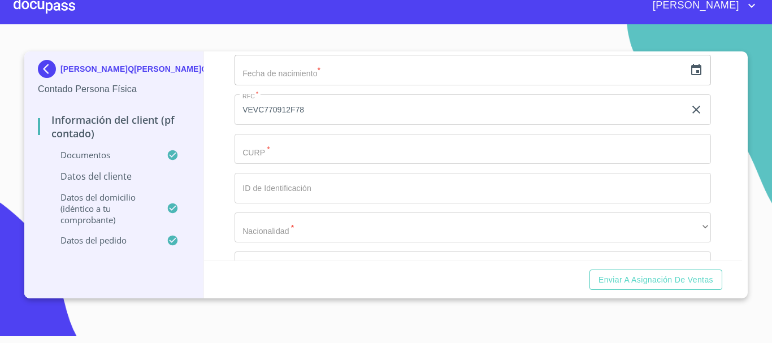
click at [340, 145] on div "Apellido [PERSON_NAME]   * [PERSON_NAME] ​ Apellido Materno   * [PERSON_NAME] ​…" at bounding box center [472, 129] width 476 height 481
click at [342, 163] on input "Documento de identificación.   *" at bounding box center [472, 149] width 476 height 31
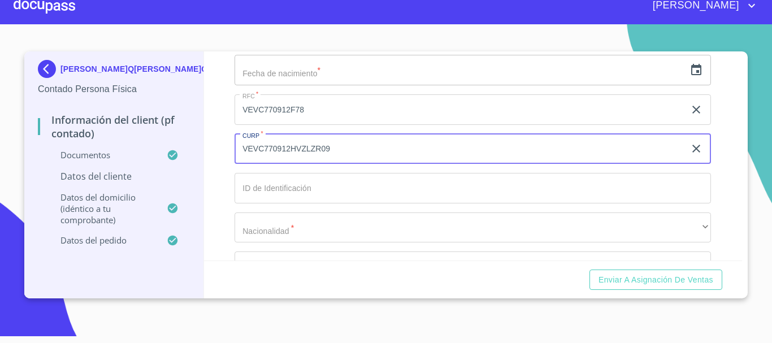
type input "VEVC770912HVZLZR09"
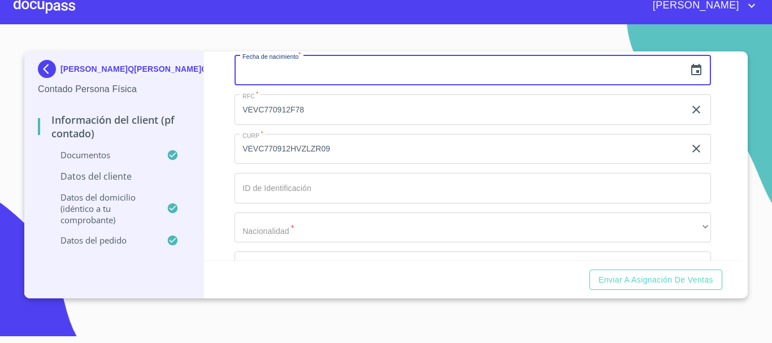
click at [347, 85] on input "text" at bounding box center [459, 70] width 450 height 31
click at [692, 75] on icon "button" at bounding box center [696, 69] width 10 height 11
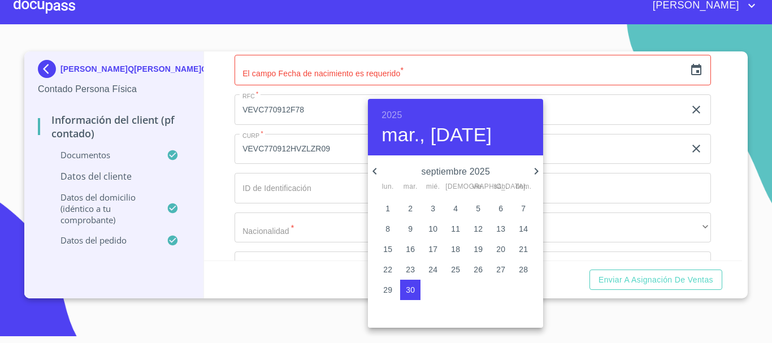
click at [393, 114] on h6 "2025" at bounding box center [391, 115] width 20 height 16
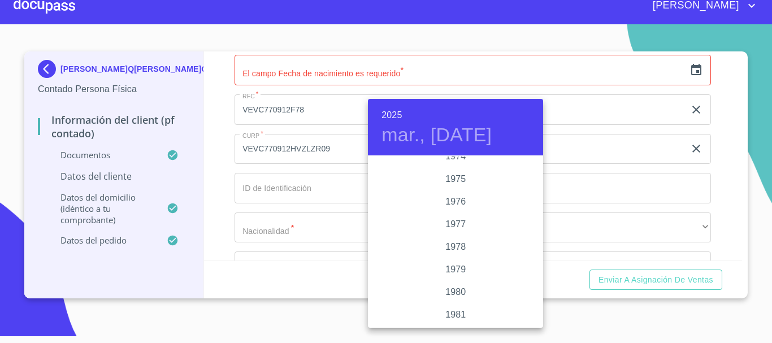
scroll to position [1062, 0]
click at [456, 279] on div "1977" at bounding box center [455, 280] width 175 height 23
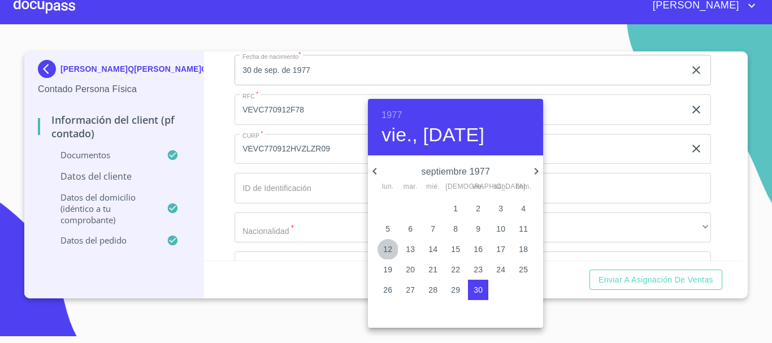
click at [391, 245] on p "12" at bounding box center [387, 248] width 9 height 11
type input "12 de sep. de 1977"
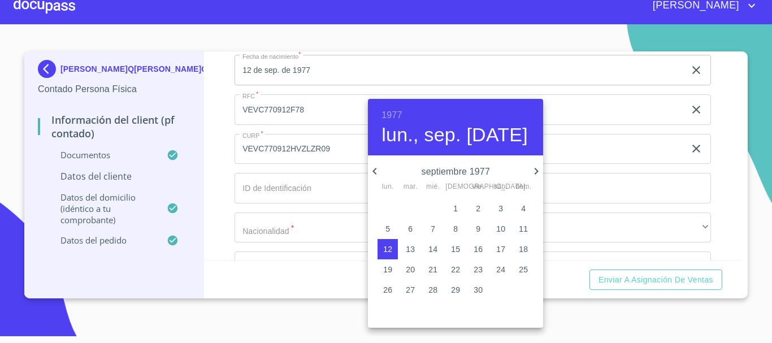
click at [568, 115] on div at bounding box center [386, 171] width 772 height 343
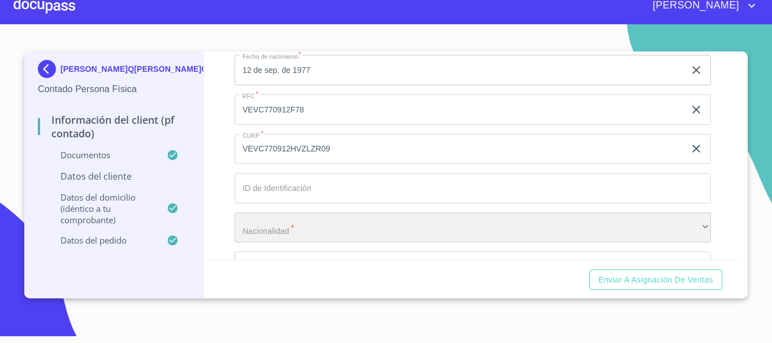
click at [300, 243] on div "​" at bounding box center [472, 227] width 476 height 31
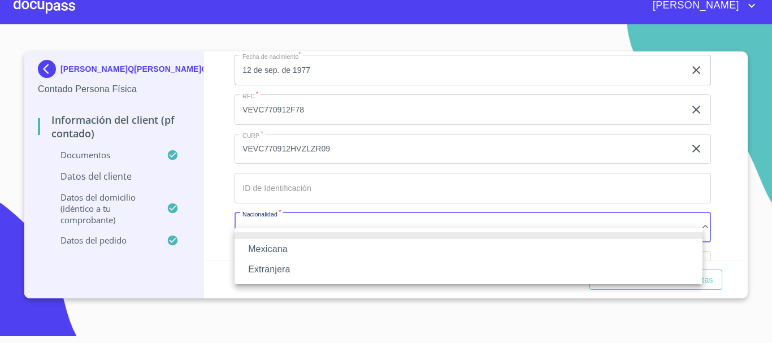
click at [277, 248] on li "Mexicana" at bounding box center [468, 249] width 468 height 20
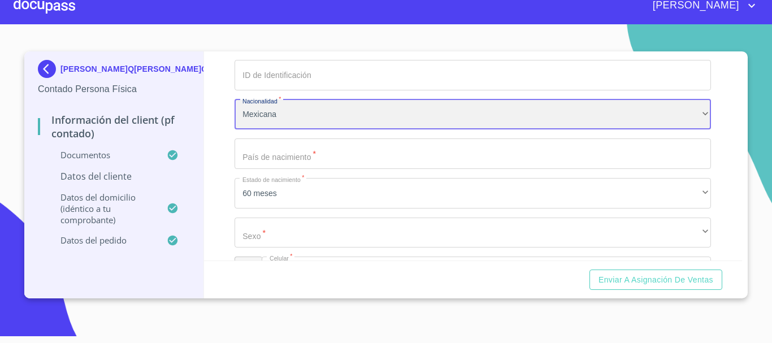
scroll to position [2200, 0]
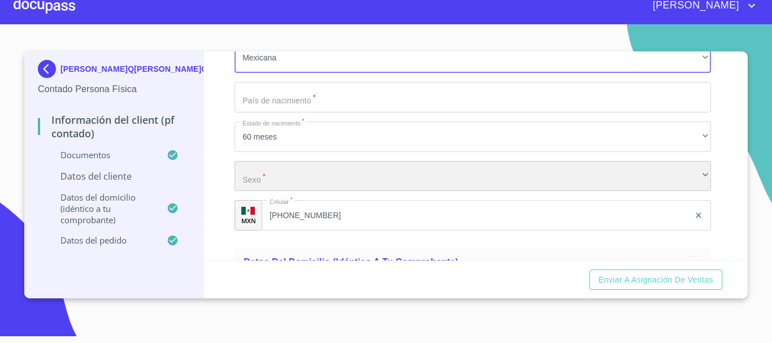
click at [297, 192] on div "​" at bounding box center [472, 176] width 476 height 31
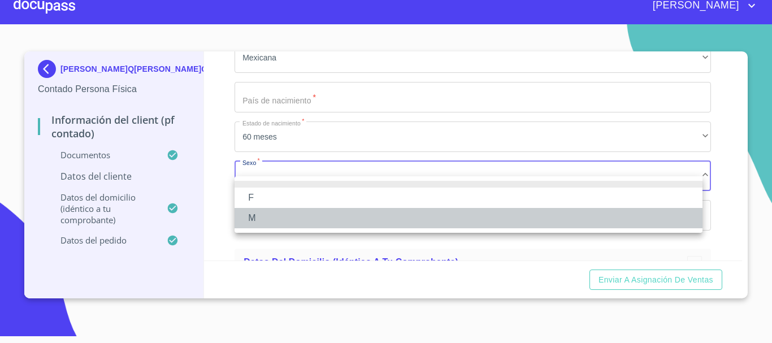
click at [260, 217] on li "M" at bounding box center [468, 218] width 468 height 20
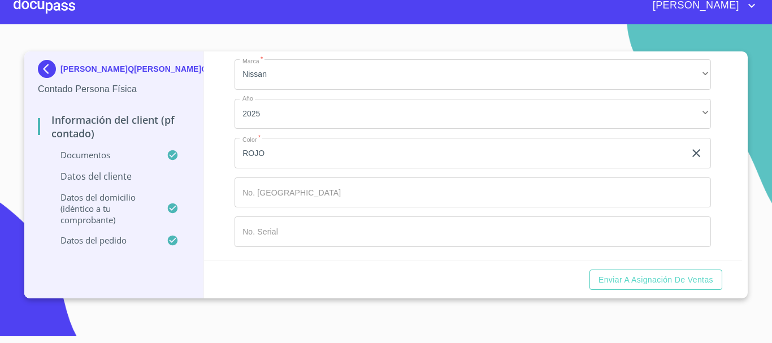
scroll to position [2839, 0]
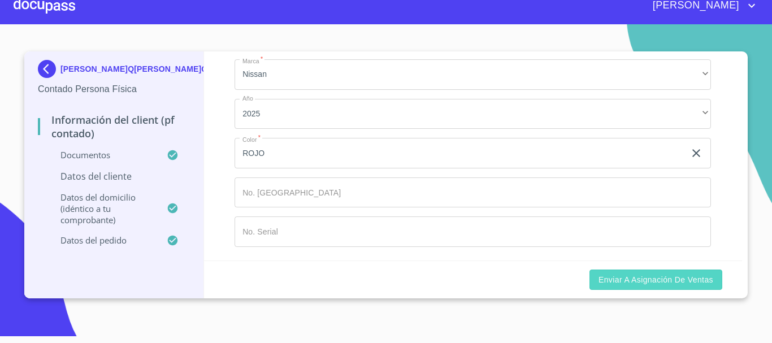
click at [661, 281] on span "Enviar a Asignación de Ventas" at bounding box center [655, 280] width 115 height 14
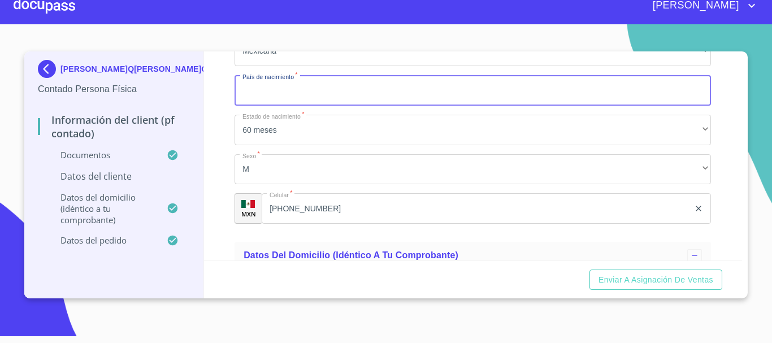
scroll to position [2188, 0]
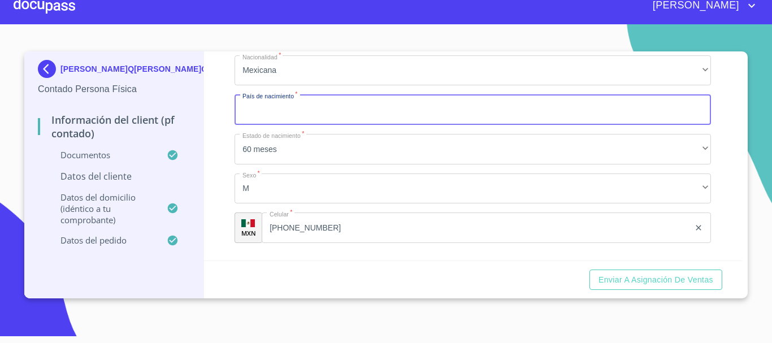
click at [453, 125] on input "Documento de identificación.   *" at bounding box center [472, 109] width 476 height 31
type input "m"
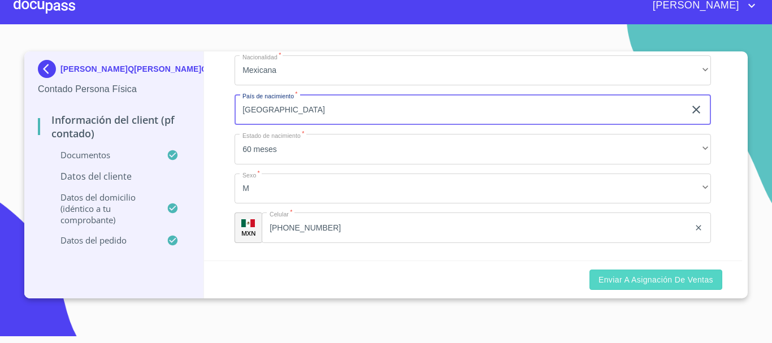
type input "[GEOGRAPHIC_DATA]"
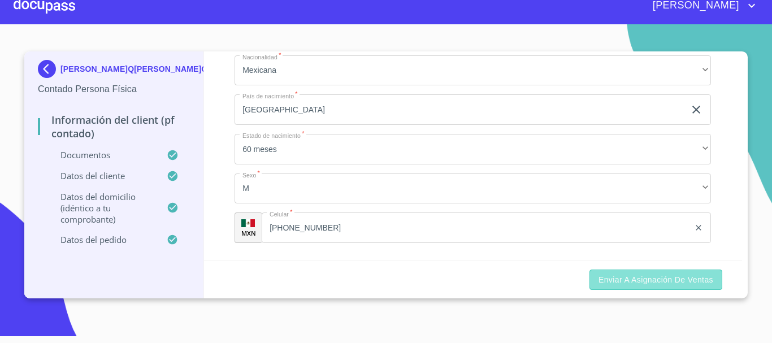
click at [610, 272] on button "Enviar a Asignación de Ventas" at bounding box center [655, 279] width 133 height 21
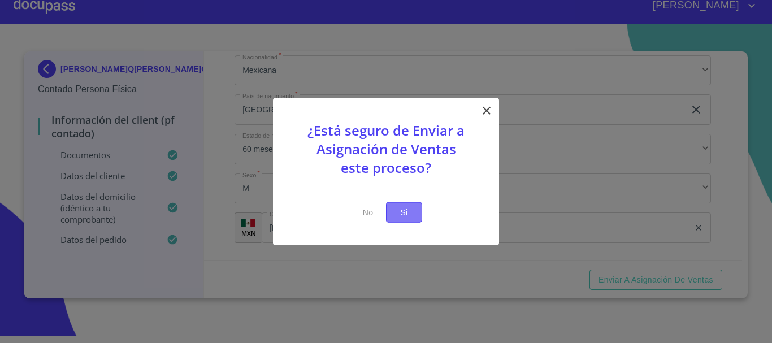
click at [411, 208] on span "Si" at bounding box center [404, 212] width 18 height 14
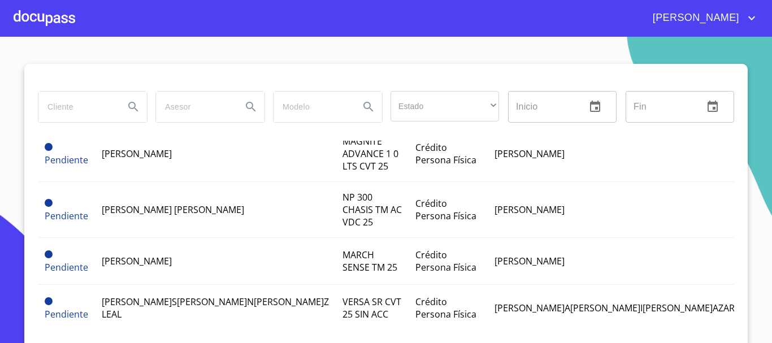
scroll to position [1076, 0]
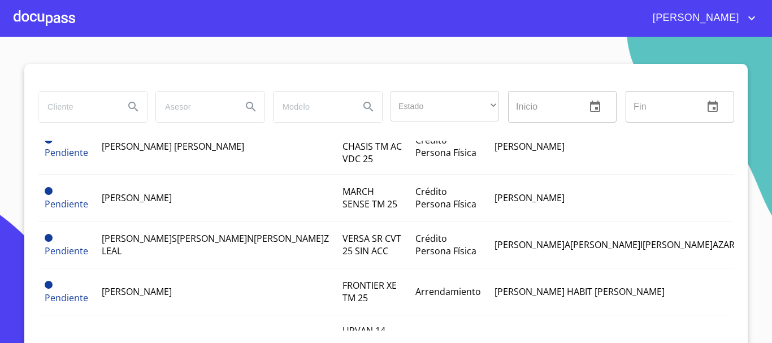
click at [93, 105] on input "search" at bounding box center [76, 107] width 77 height 31
type input "[PERSON_NAME] [PERSON_NAME]"
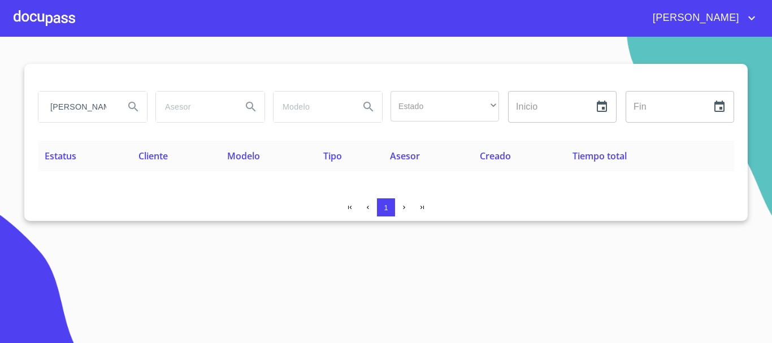
scroll to position [0, 0]
click at [128, 110] on button "Search" at bounding box center [133, 106] width 27 height 27
click at [130, 109] on icon "Search" at bounding box center [134, 107] width 14 height 14
click at [54, 8] on div at bounding box center [45, 18] width 62 height 36
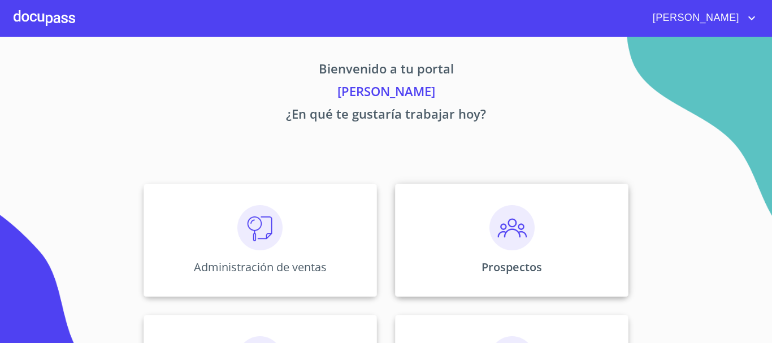
click at [507, 243] on img at bounding box center [511, 227] width 45 height 45
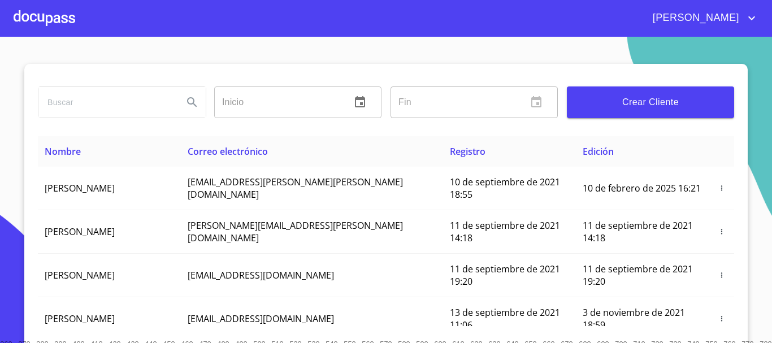
click at [140, 104] on input "search" at bounding box center [106, 102] width 136 height 31
type input "[PERSON_NAME] [PERSON_NAME]"
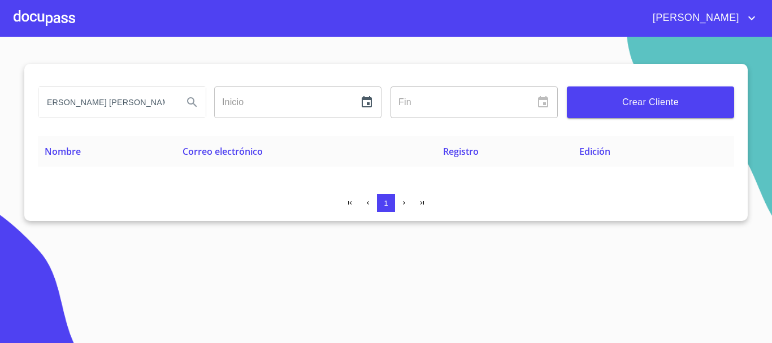
click at [38, 22] on div at bounding box center [45, 18] width 62 height 36
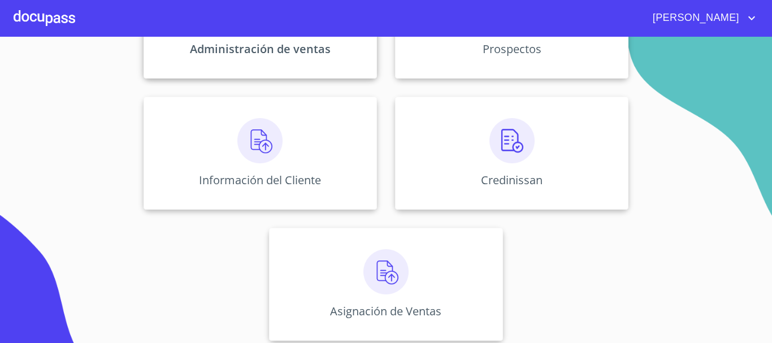
scroll to position [225, 0]
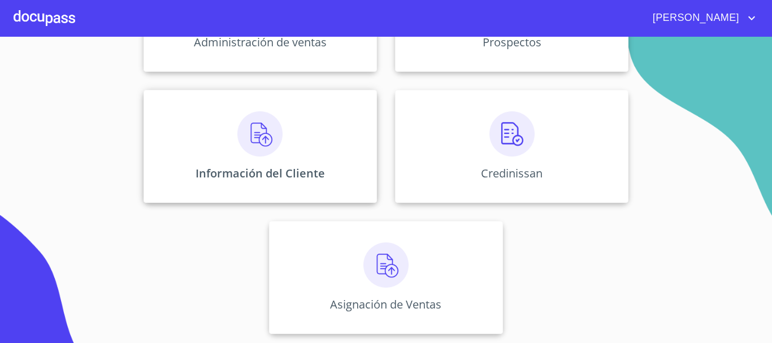
click at [251, 149] on img at bounding box center [259, 133] width 45 height 45
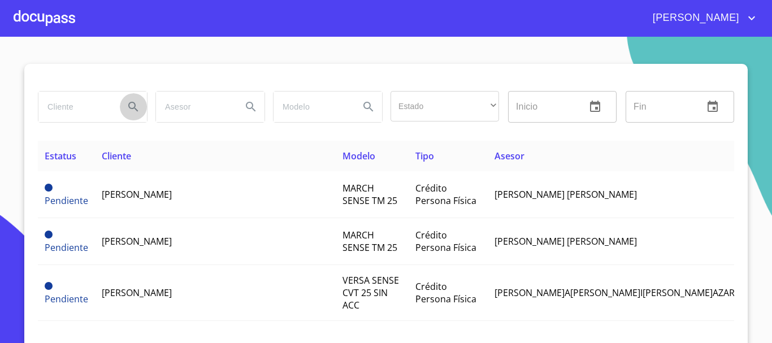
click at [134, 112] on icon "Search" at bounding box center [134, 107] width 14 height 14
click at [106, 118] on input "search" at bounding box center [76, 107] width 77 height 31
type input "[PERSON_NAME] [PERSON_NAME]"
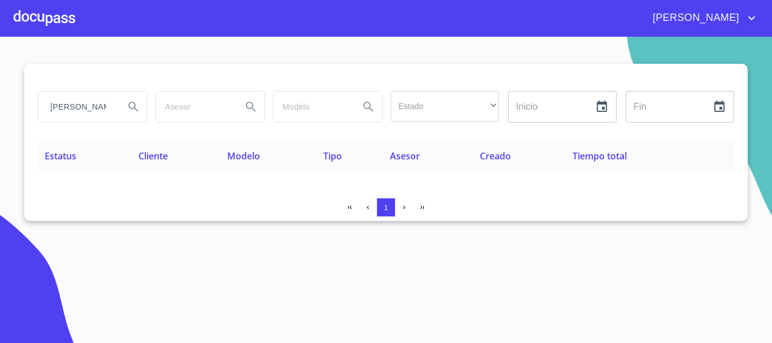
scroll to position [0, 0]
click at [60, 27] on div at bounding box center [45, 18] width 62 height 36
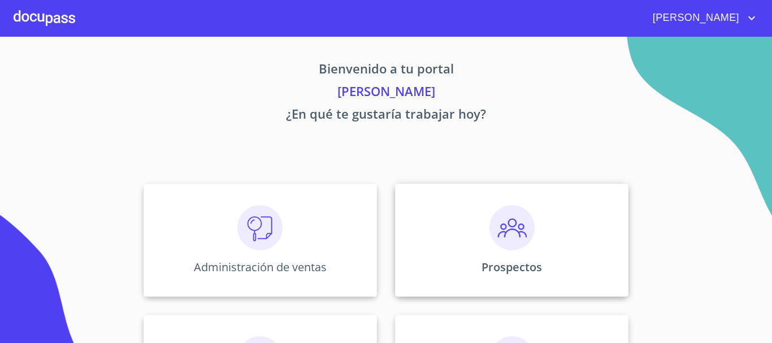
click at [508, 251] on div "Prospectos" at bounding box center [511, 240] width 233 height 113
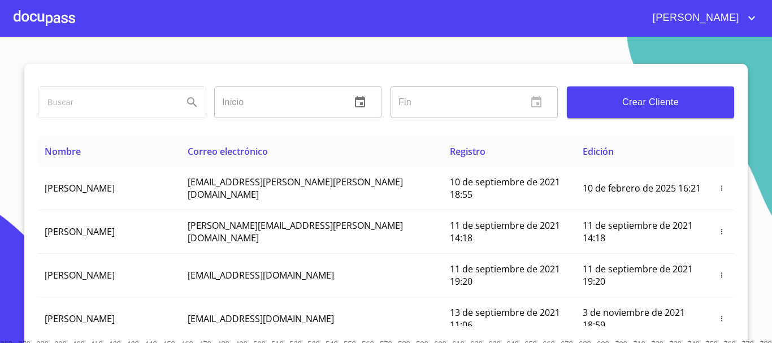
click at [623, 102] on span "Crear Cliente" at bounding box center [650, 102] width 149 height 16
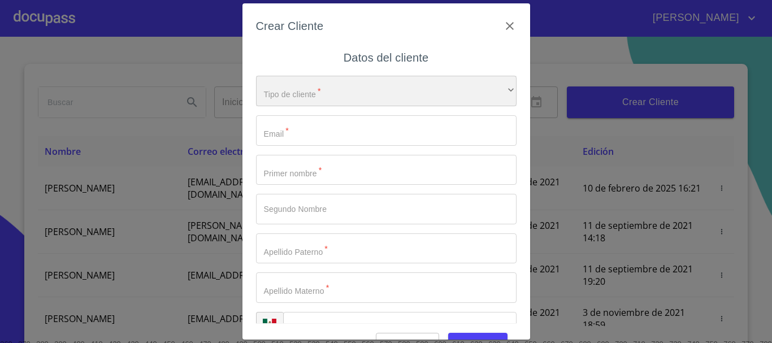
click at [405, 92] on div "​" at bounding box center [386, 91] width 260 height 31
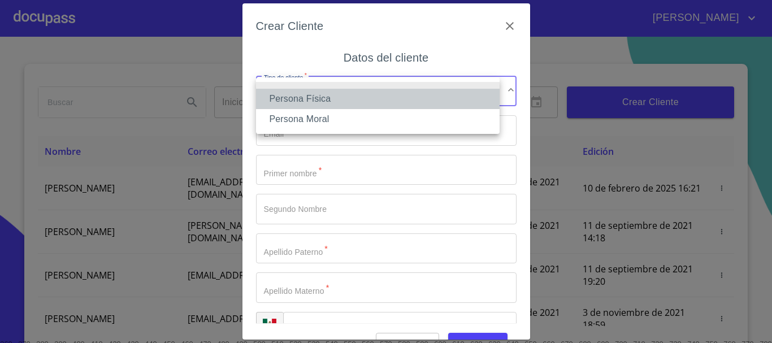
click at [355, 96] on li "Persona Física" at bounding box center [377, 99] width 243 height 20
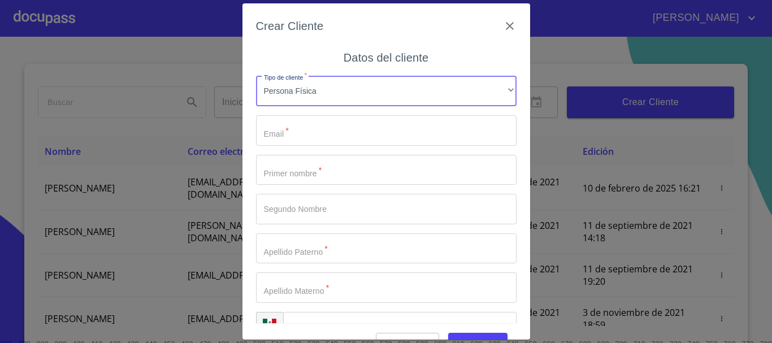
click at [357, 139] on input "Tipo de cliente   *" at bounding box center [386, 130] width 260 height 31
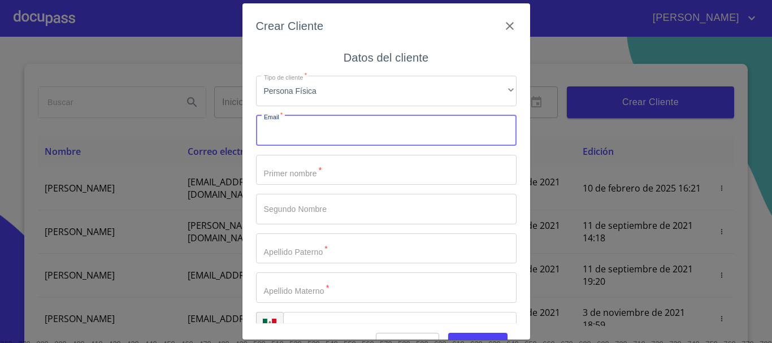
click at [433, 176] on input "Tipo de cliente   *" at bounding box center [386, 170] width 260 height 31
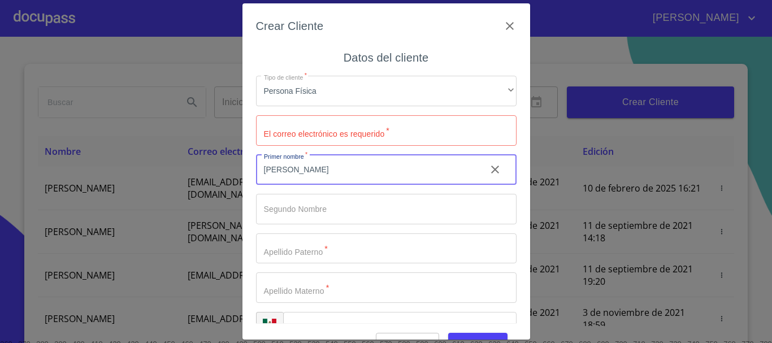
type input "[PERSON_NAME]"
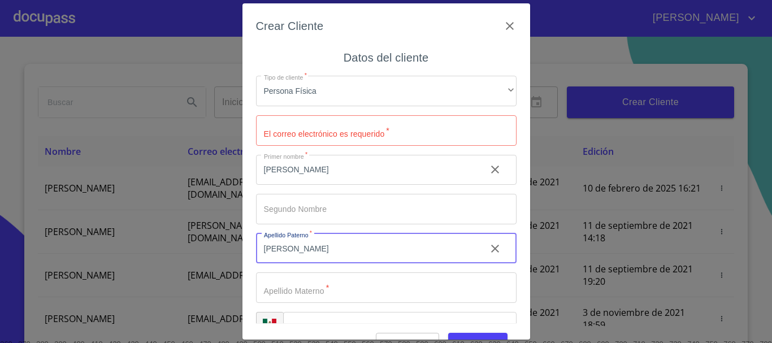
type input "[PERSON_NAME]"
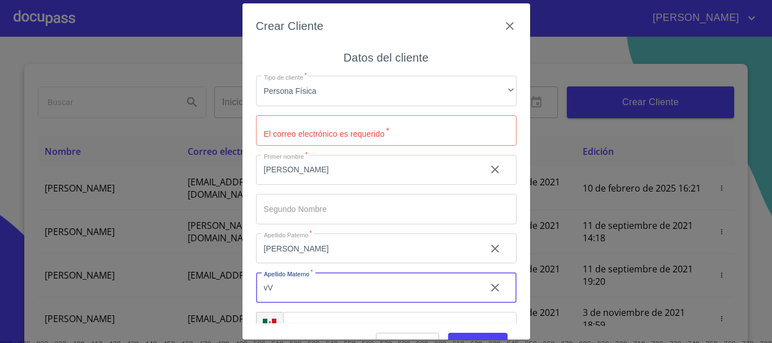
type input "v"
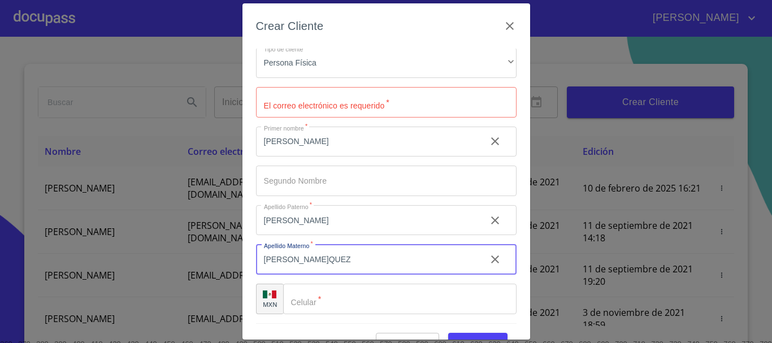
scroll to position [27, 0]
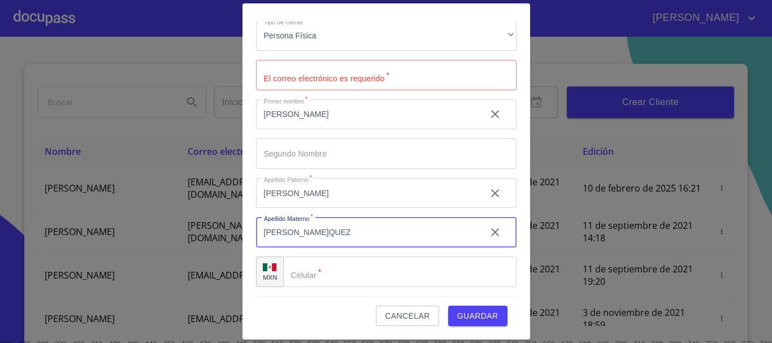
type input "[PERSON_NAME]QUEZ"
click at [423, 270] on input "Tipo de cliente   *" at bounding box center [399, 271] width 233 height 31
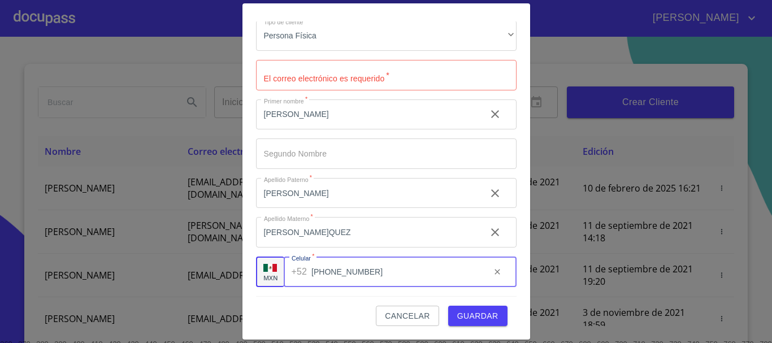
type input "[PHONE_NUMBER]"
click at [448, 306] on button "Guardar" at bounding box center [477, 316] width 59 height 21
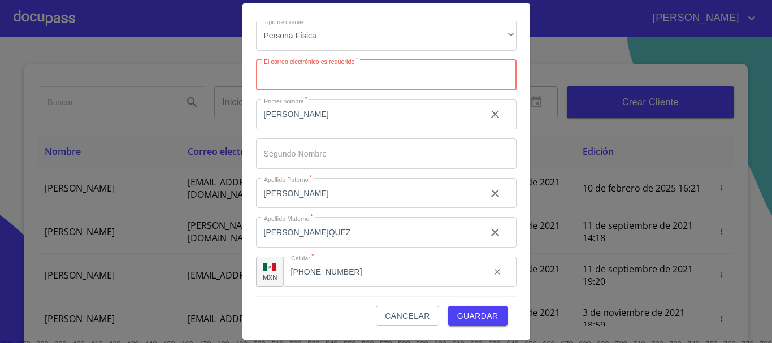
scroll to position [0, 0]
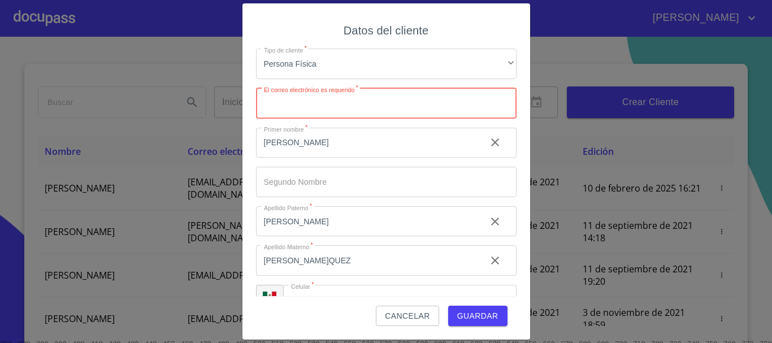
click at [397, 125] on div "Tipo de cliente   * Persona Física ​ El correo electrónico es requerido   * ​ P…" at bounding box center [386, 182] width 260 height 285
click at [461, 105] on input "Tipo de cliente   *" at bounding box center [386, 103] width 260 height 31
type input "Ñ"
type input "[EMAIL_ADDRESS][DOMAIN_NAME]"
click at [448, 306] on button "Guardar" at bounding box center [477, 316] width 59 height 21
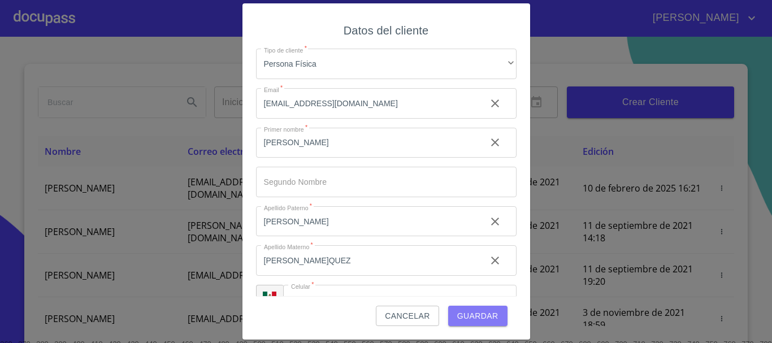
click at [488, 321] on span "Guardar" at bounding box center [477, 316] width 41 height 14
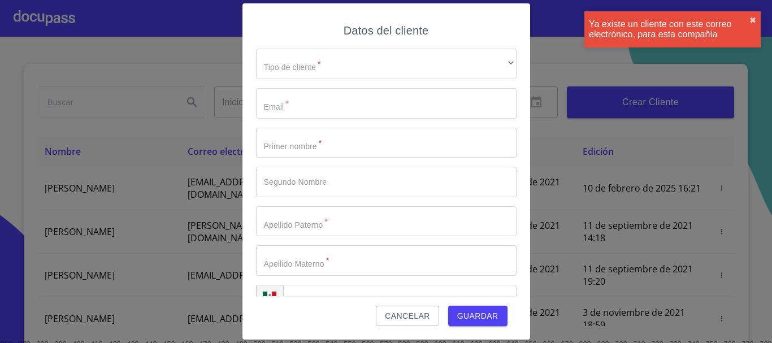
click at [640, 24] on div "Ya existe un cliente con este correo electrónico, para esta compañía" at bounding box center [669, 29] width 160 height 20
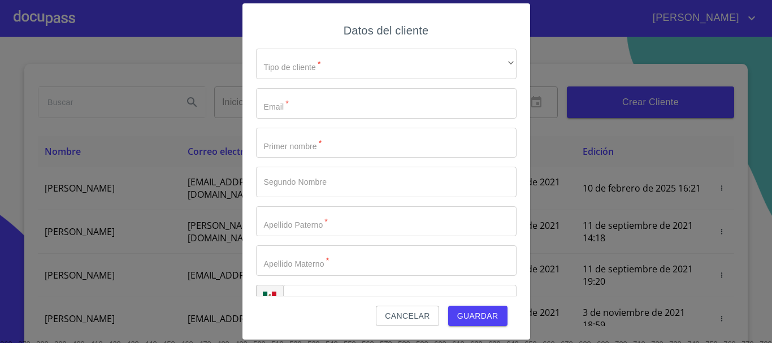
click at [407, 309] on span "Cancelar" at bounding box center [407, 316] width 45 height 14
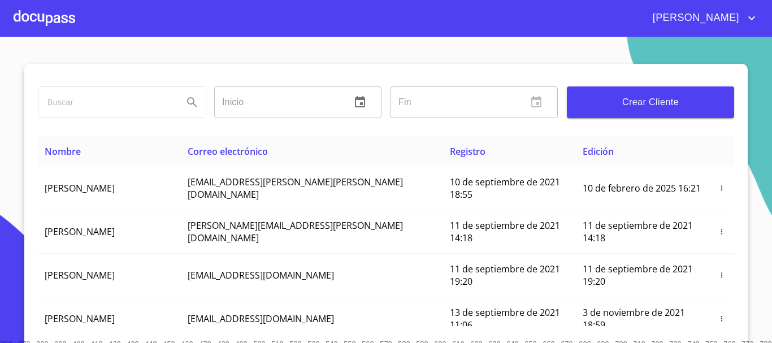
click at [238, 151] on span "Correo electrónico" at bounding box center [228, 151] width 80 height 12
click at [269, 153] on th "Correo electrónico" at bounding box center [312, 151] width 262 height 31
click at [135, 106] on input "search" at bounding box center [106, 102] width 136 height 31
type input "c"
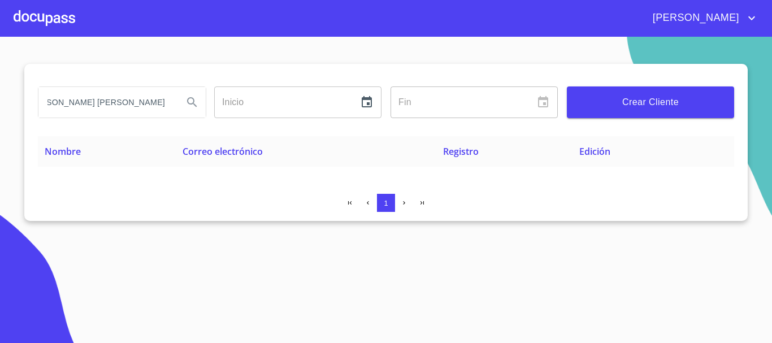
scroll to position [0, 48]
type input "[PERSON_NAME] [PERSON_NAME]"
click at [51, 15] on div at bounding box center [45, 18] width 62 height 36
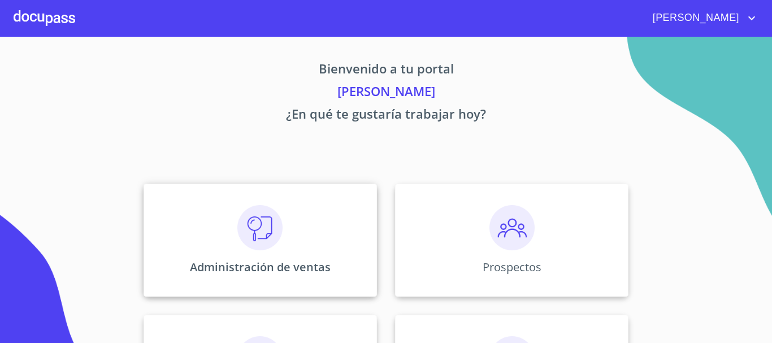
drag, startPoint x: 339, startPoint y: 231, endPoint x: 329, endPoint y: 234, distance: 10.2
click at [329, 234] on div "Administración de ventas" at bounding box center [259, 240] width 233 height 113
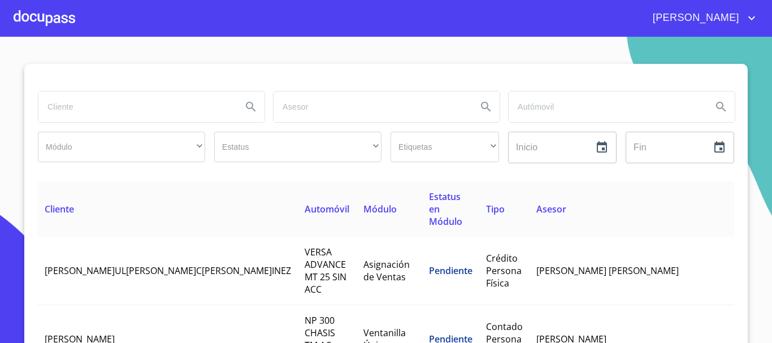
click at [153, 109] on input "search" at bounding box center [135, 107] width 194 height 31
type input "[PERSON_NAME] [PERSON_NAME]"
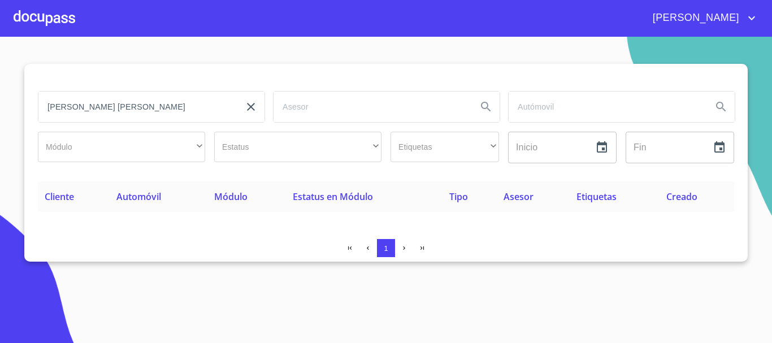
drag, startPoint x: 28, startPoint y: 19, endPoint x: 38, endPoint y: 17, distance: 9.8
click at [38, 17] on div at bounding box center [45, 18] width 62 height 36
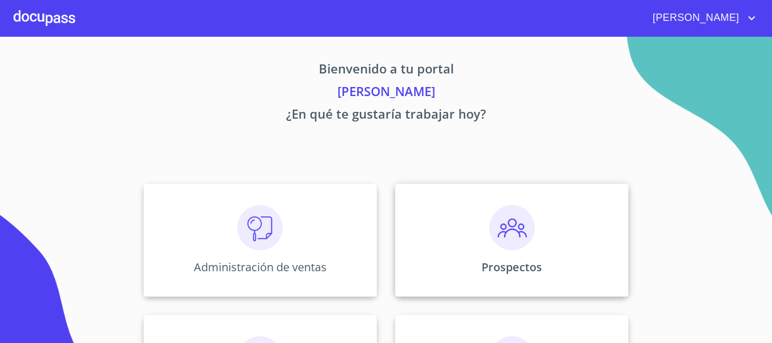
click at [419, 226] on div "Prospectos" at bounding box center [511, 240] width 233 height 113
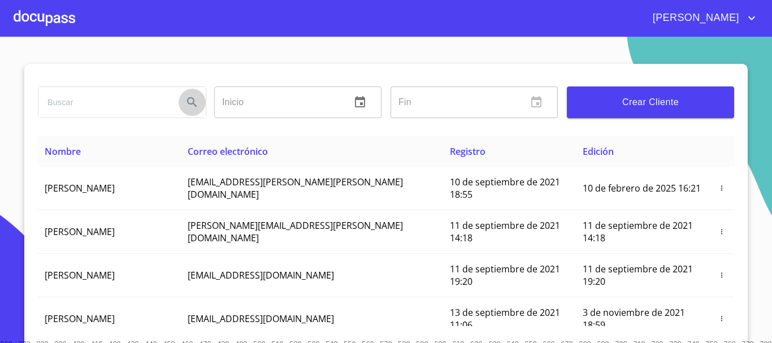
click at [179, 97] on button "Search" at bounding box center [192, 102] width 27 height 27
click at [156, 100] on input "search" at bounding box center [106, 102] width 136 height 31
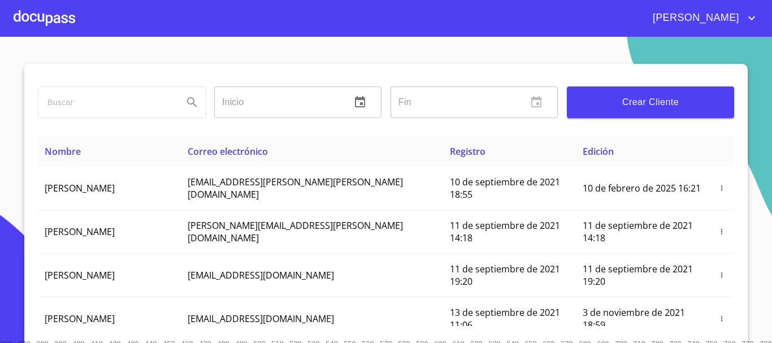
type input "A"
type input "[PERSON_NAME]"
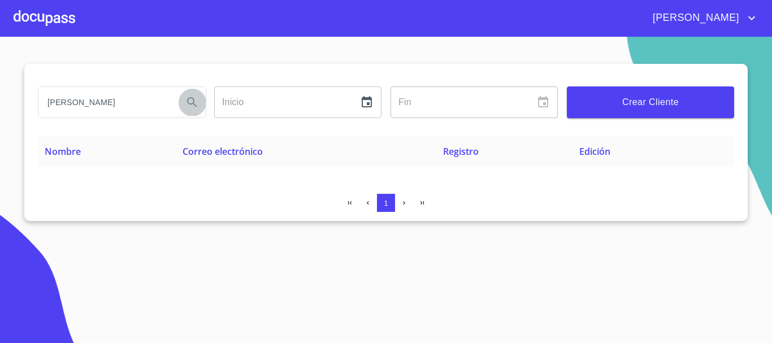
scroll to position [0, 0]
click at [184, 104] on button "Search" at bounding box center [192, 102] width 27 height 27
click at [124, 101] on input "[PERSON_NAME]" at bounding box center [106, 102] width 136 height 31
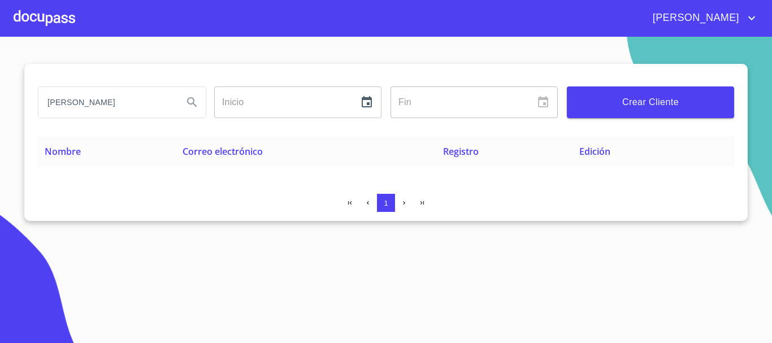
click at [192, 105] on icon "Search" at bounding box center [192, 102] width 14 height 14
click at [147, 98] on input "[PERSON_NAME]" at bounding box center [106, 102] width 136 height 31
click at [146, 98] on input "[PERSON_NAME]" at bounding box center [106, 102] width 136 height 31
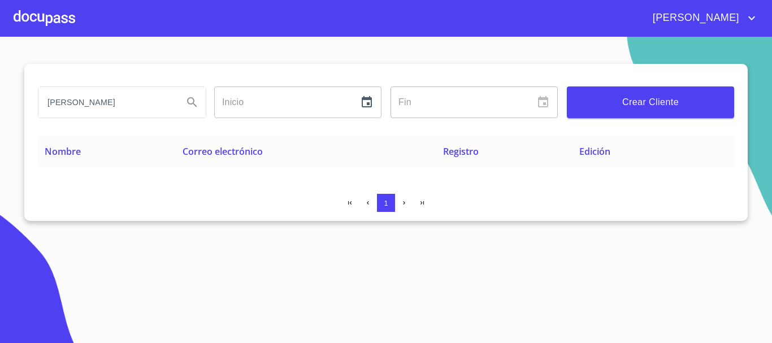
click at [146, 98] on input "[PERSON_NAME]" at bounding box center [106, 102] width 136 height 31
click at [46, 21] on div at bounding box center [45, 18] width 62 height 36
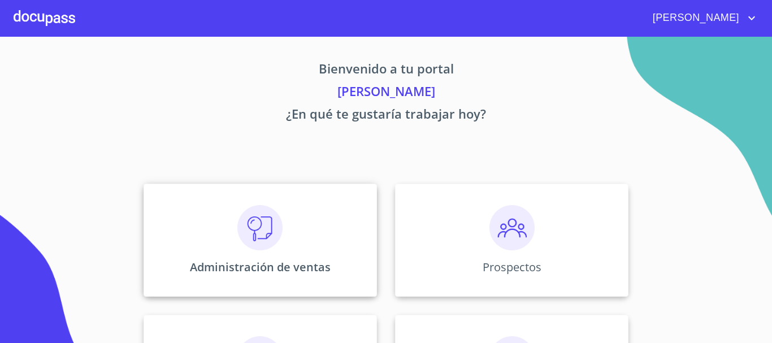
scroll to position [113, 0]
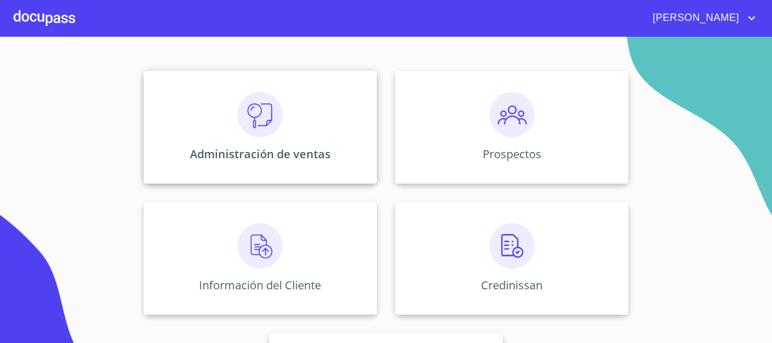
click at [258, 134] on img at bounding box center [259, 114] width 45 height 45
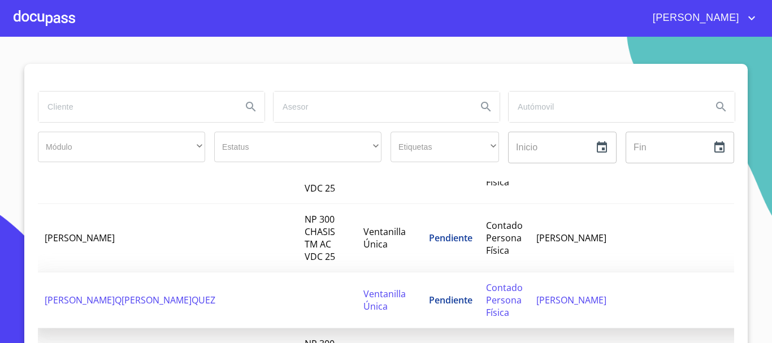
scroll to position [226, 0]
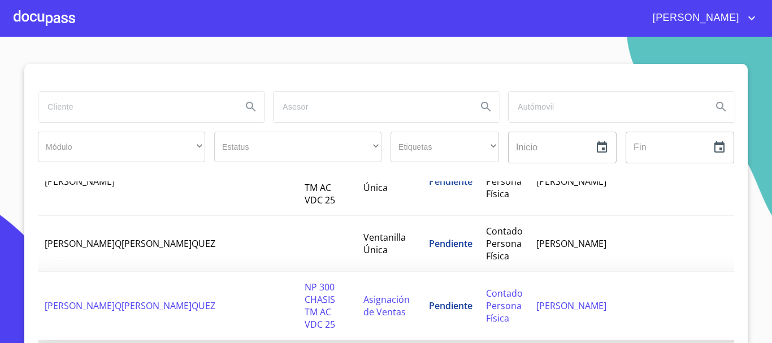
click at [305, 281] on span "NP 300 CHASIS TM AC VDC 25" at bounding box center [320, 306] width 31 height 50
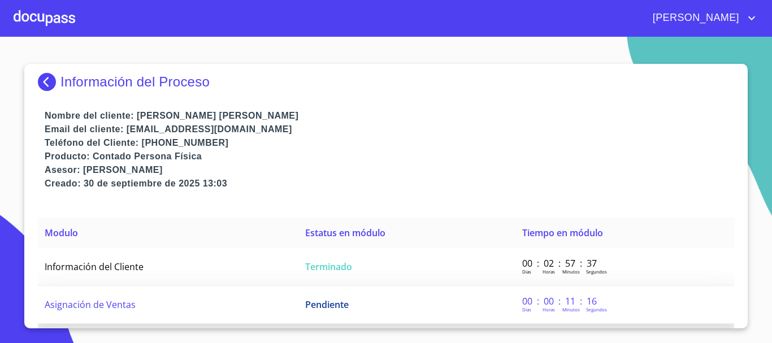
click at [108, 307] on span "Asignación de Ventas" at bounding box center [90, 304] width 91 height 12
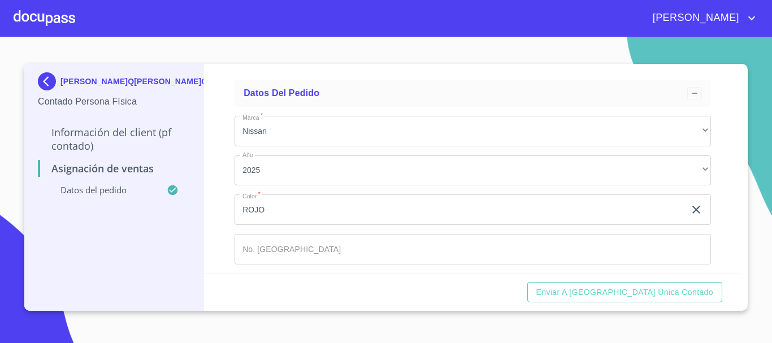
scroll to position [94, 0]
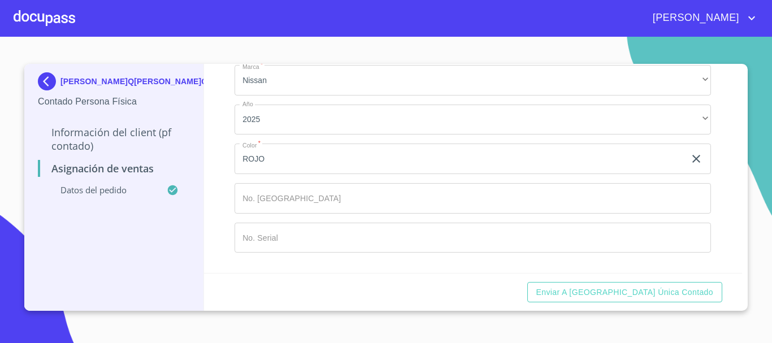
click at [305, 196] on input "Marca   *" at bounding box center [472, 198] width 476 height 31
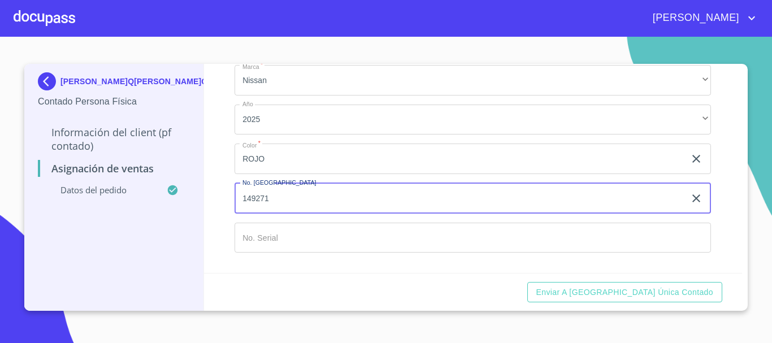
type input "149271"
click at [321, 235] on input "Marca   *" at bounding box center [472, 238] width 476 height 31
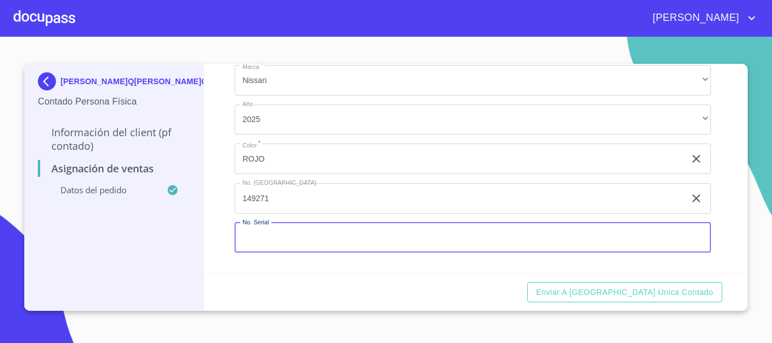
type input "6"
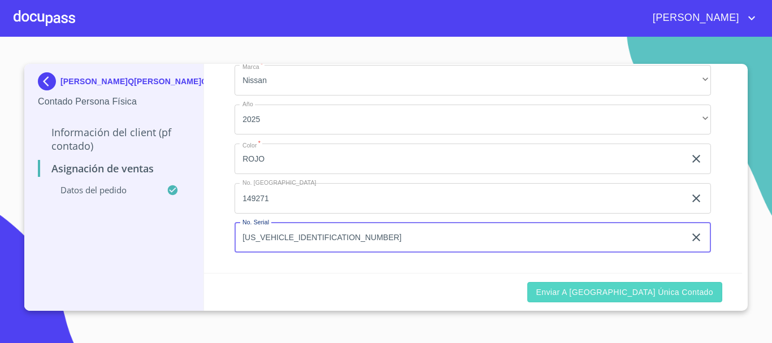
type input "[US_VEHICLE_IDENTIFICATION_NUMBER]"
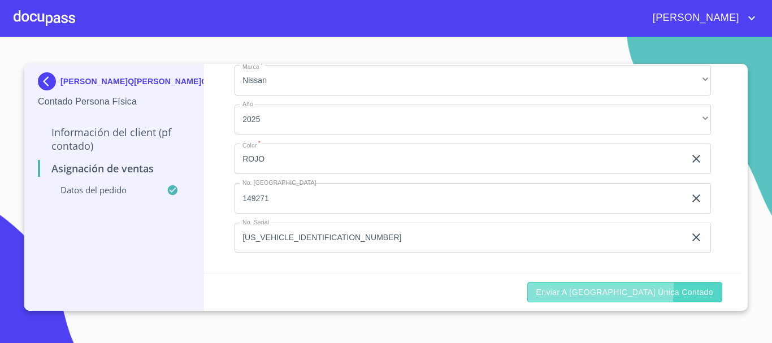
click at [622, 289] on span "Enviar a [GEOGRAPHIC_DATA] única contado" at bounding box center [624, 292] width 177 height 14
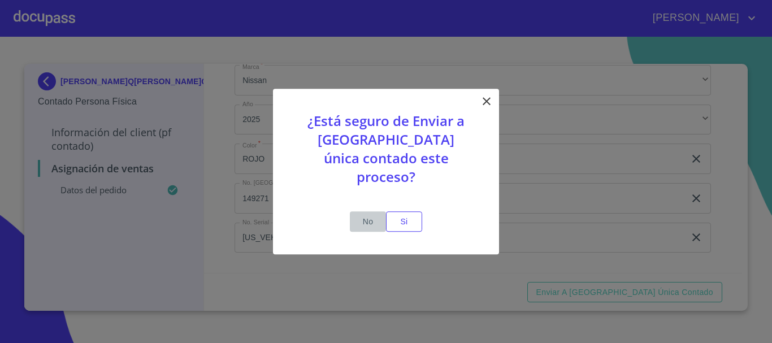
click at [367, 215] on span "No" at bounding box center [367, 222] width 27 height 14
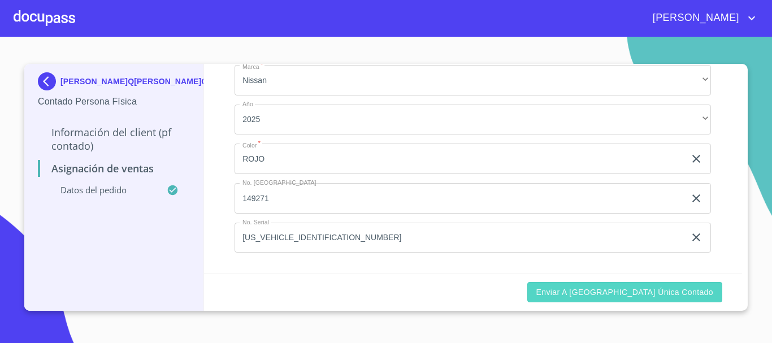
click at [677, 297] on span "Enviar a [GEOGRAPHIC_DATA] única contado" at bounding box center [624, 292] width 177 height 14
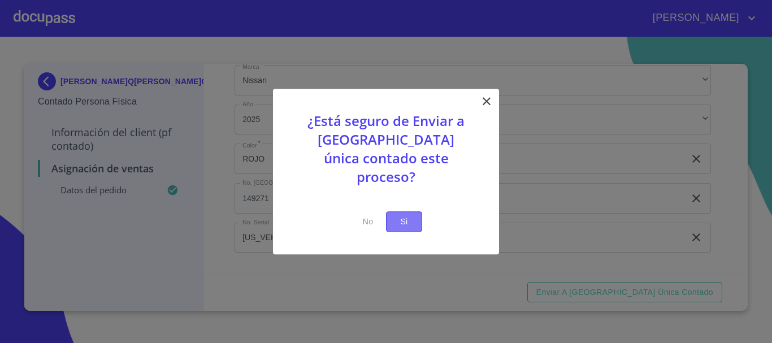
click at [401, 215] on span "Si" at bounding box center [404, 222] width 18 height 14
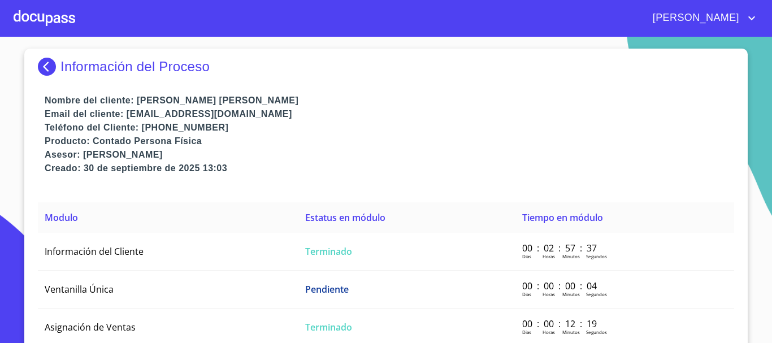
scroll to position [23, 0]
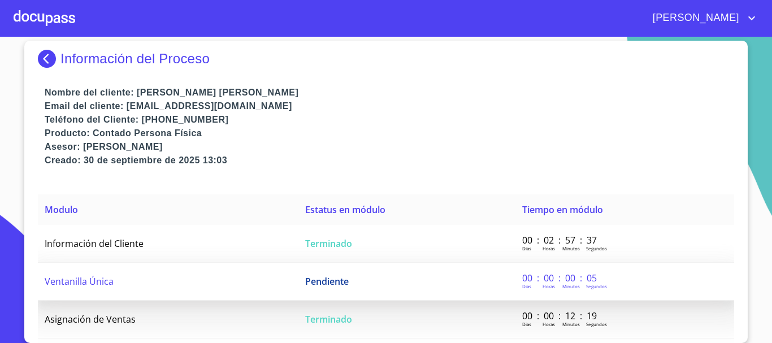
click at [324, 273] on td "Pendiente" at bounding box center [406, 282] width 217 height 38
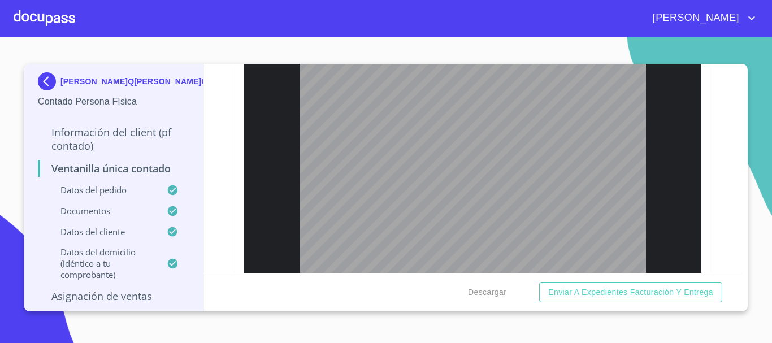
scroll to position [226, 0]
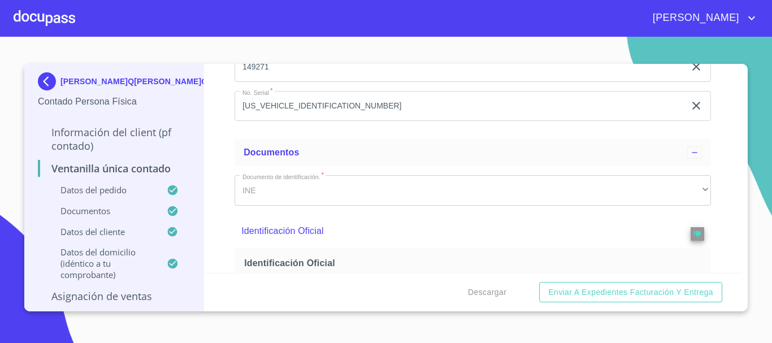
click at [58, 21] on div at bounding box center [45, 18] width 62 height 36
